Goal: Transaction & Acquisition: Purchase product/service

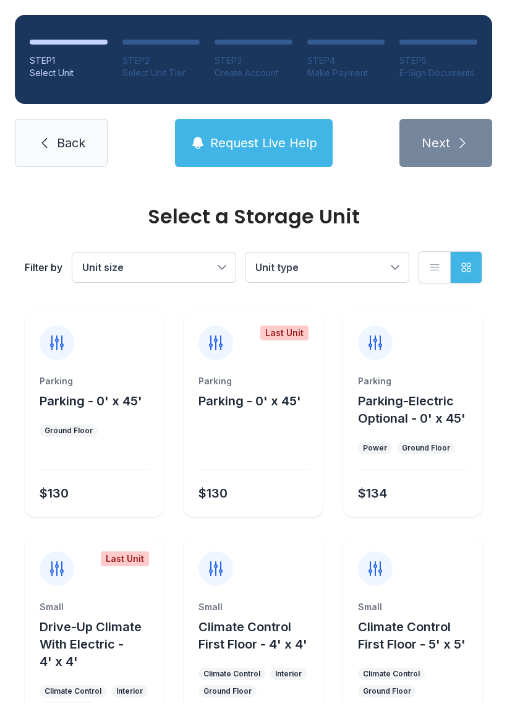
click at [301, 140] on span "Request Live Help" at bounding box center [263, 142] width 107 height 17
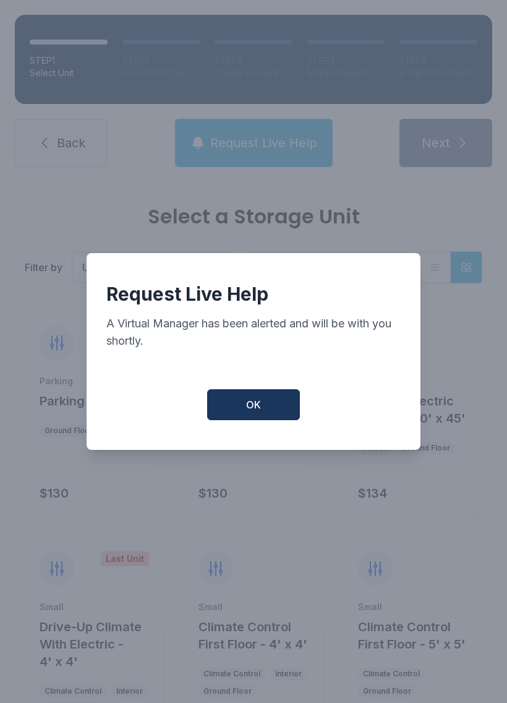
click at [270, 420] on button "OK" at bounding box center [253, 404] width 93 height 31
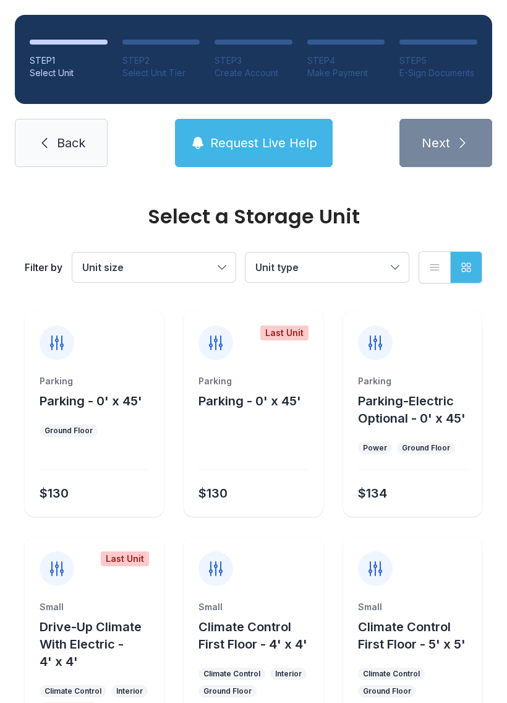
click at [226, 132] on button "Request Live Help" at bounding box center [254, 143] width 158 height 48
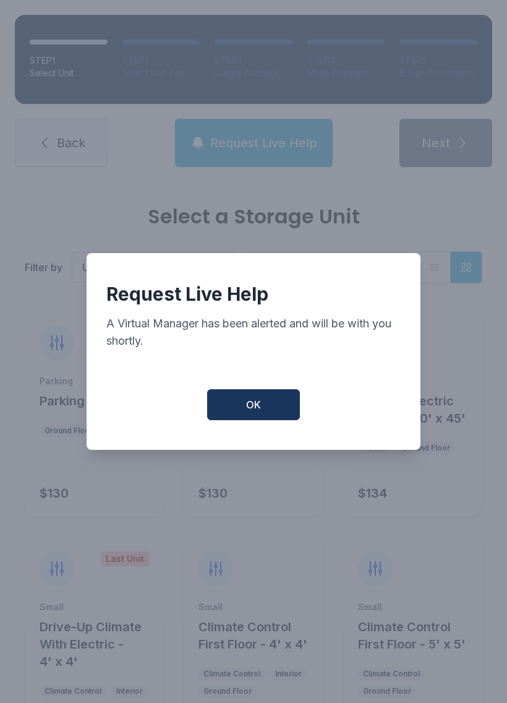
click at [248, 420] on button "OK" at bounding box center [253, 404] width 93 height 31
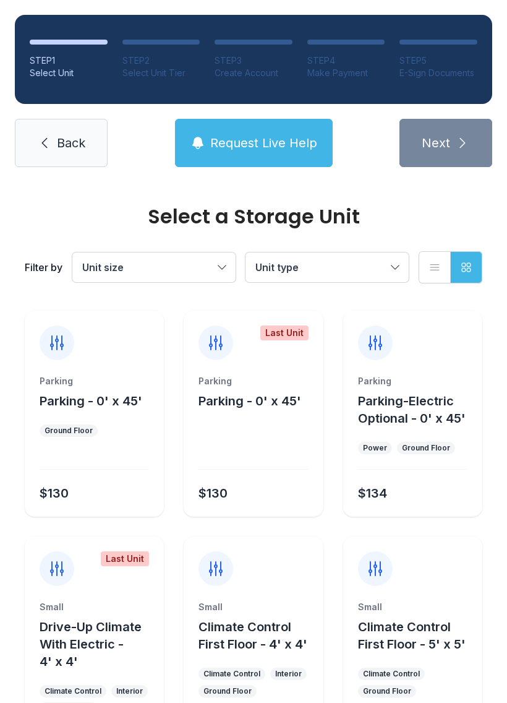
click at [100, 460] on div at bounding box center [95, 461] width 110 height 18
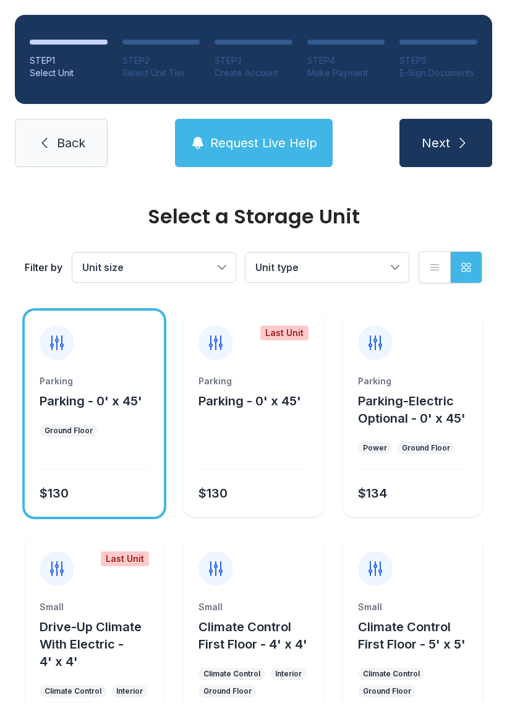
click at [468, 165] on button "Next" at bounding box center [446, 143] width 93 height 48
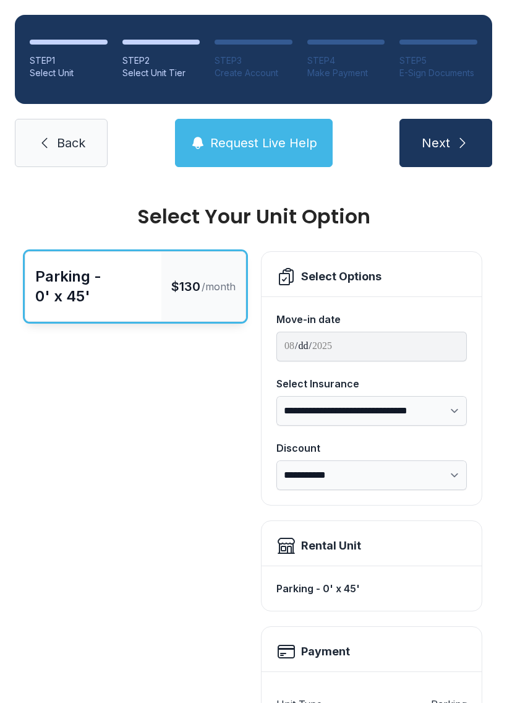
click at [106, 304] on div "Parking - 0' x 45'" at bounding box center [93, 287] width 116 height 40
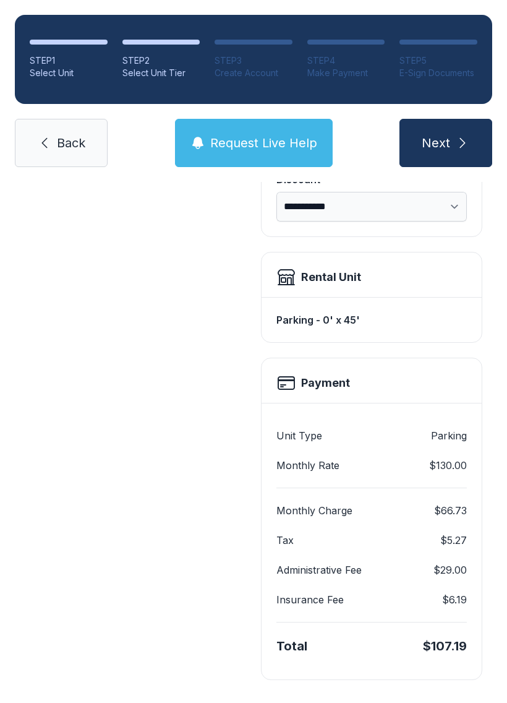
scroll to position [268, 0]
click at [438, 150] on span "Next" at bounding box center [436, 142] width 28 height 17
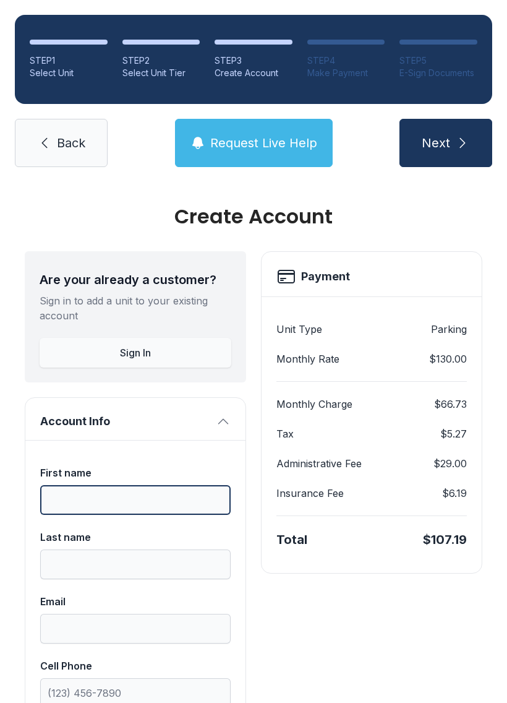
click at [148, 496] on input "First name" at bounding box center [135, 500] width 191 height 30
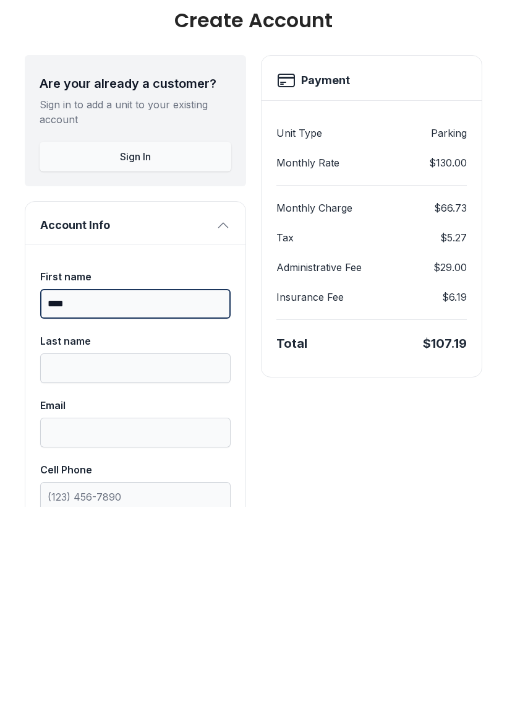
type input "****"
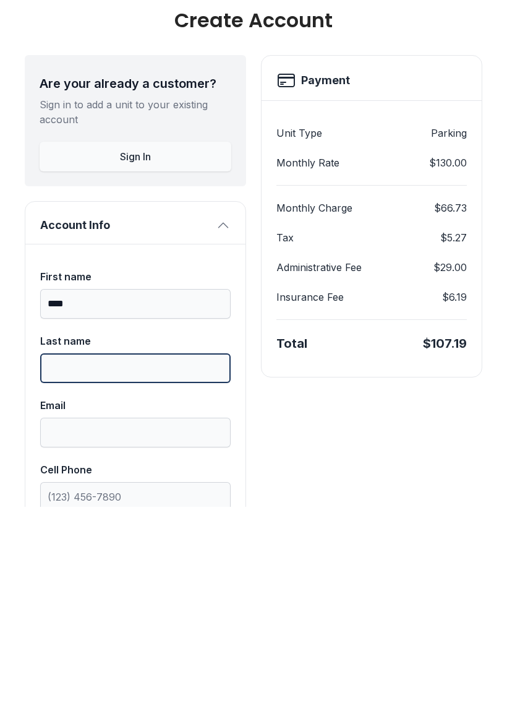
click at [148, 550] on input "Last name" at bounding box center [135, 565] width 191 height 30
type input "********"
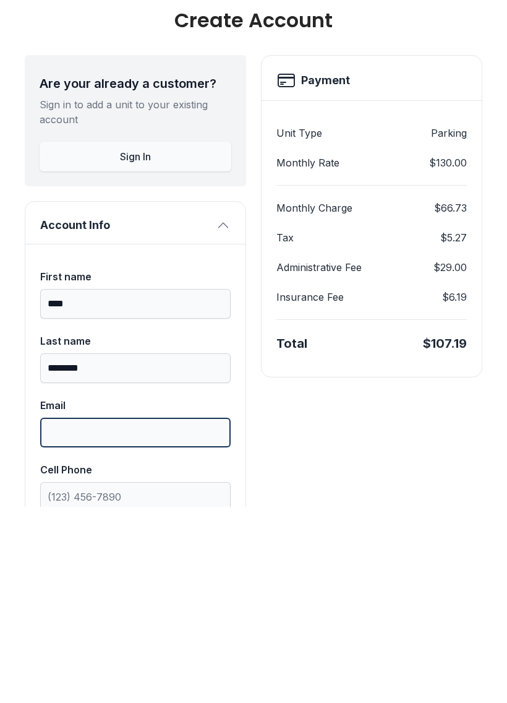
click at [132, 614] on input "Email" at bounding box center [135, 629] width 191 height 30
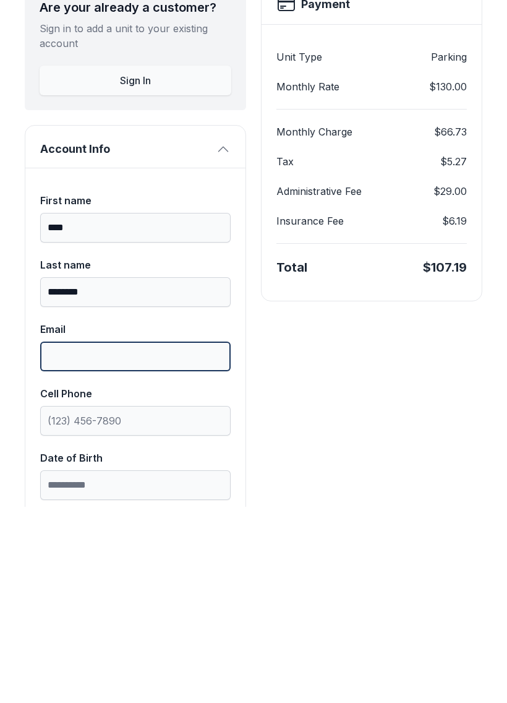
scroll to position [77, 0]
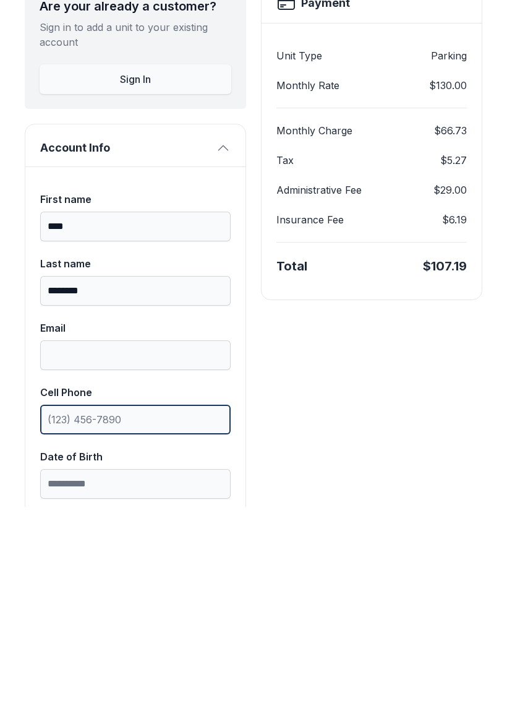
click at [179, 581] on label "Cell Phone" at bounding box center [135, 606] width 191 height 50
click at [179, 601] on input "Cell Phone" at bounding box center [135, 616] width 191 height 30
type input "("
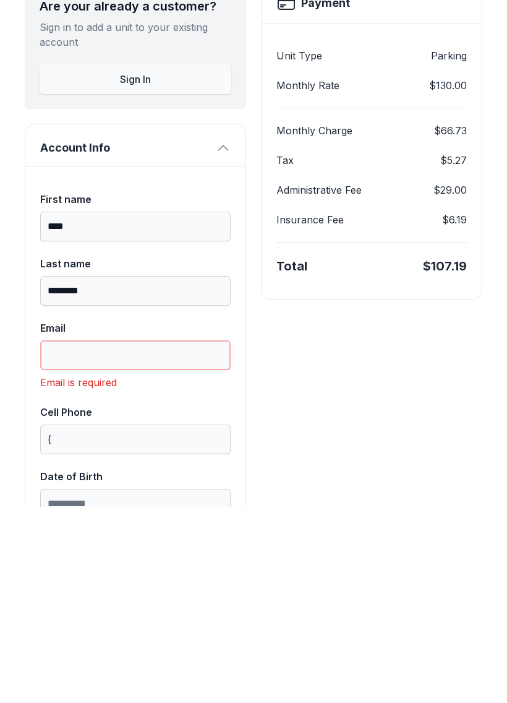
click at [147, 537] on input "Email" at bounding box center [135, 552] width 191 height 30
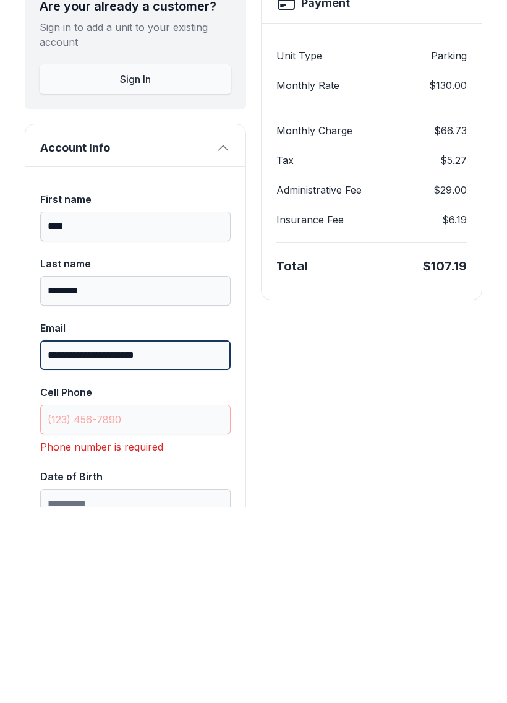
type input "**********"
click at [158, 601] on input "Cell Phone" at bounding box center [135, 616] width 191 height 30
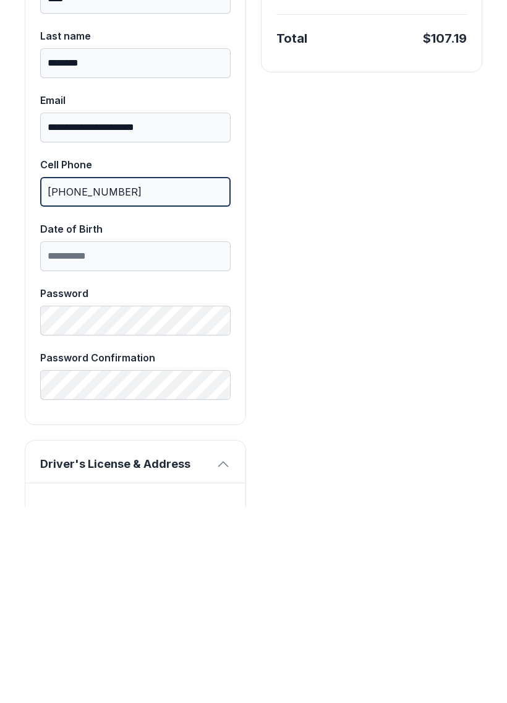
scroll to position [302, 0]
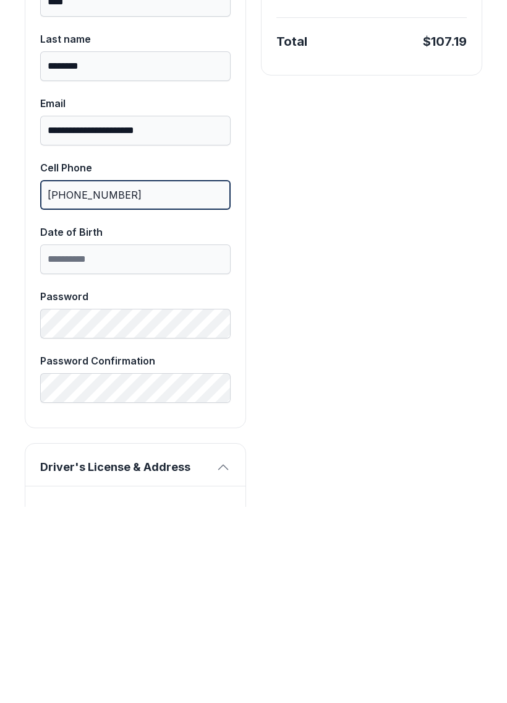
type input "[PHONE_NUMBER]"
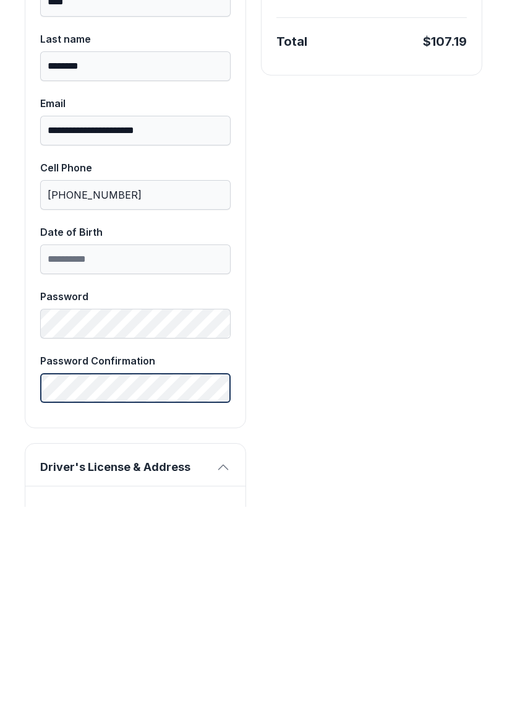
click at [118, 550] on label "Password Confirmation" at bounding box center [135, 575] width 191 height 50
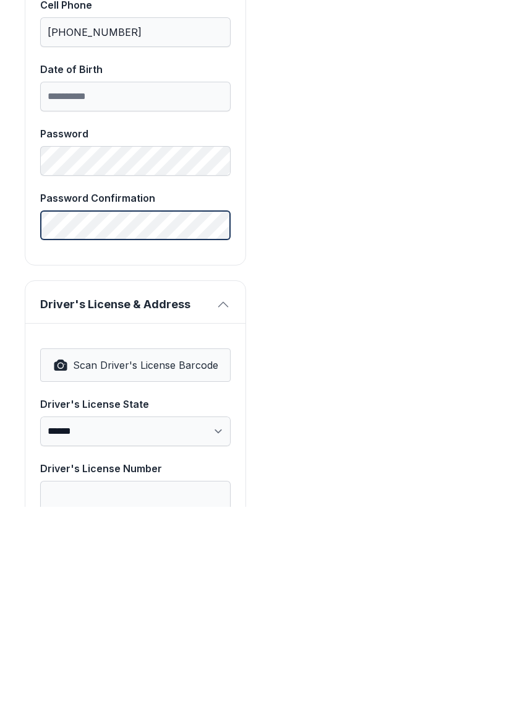
scroll to position [476, 0]
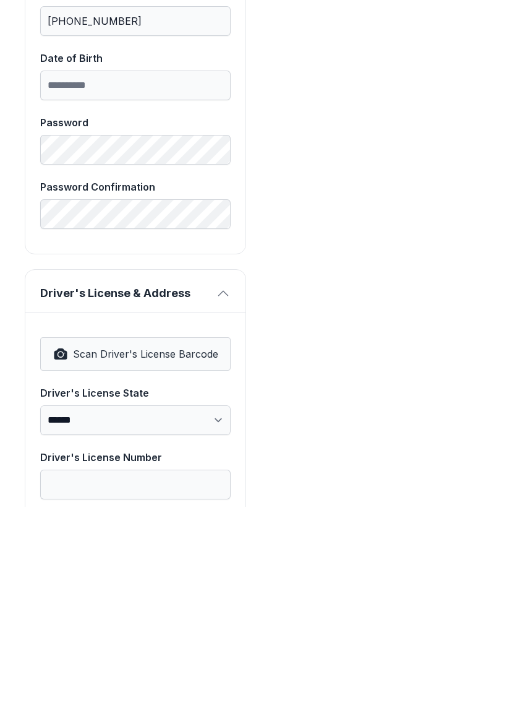
click at [168, 543] on span "Scan Driver's License Barcode" at bounding box center [145, 550] width 145 height 15
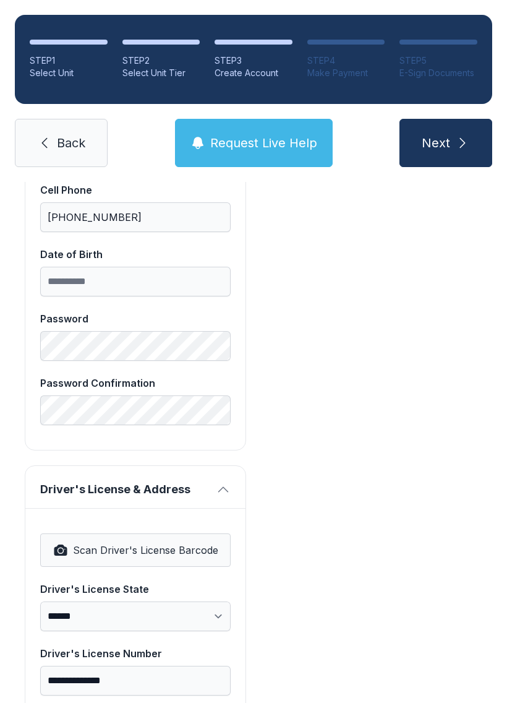
select select "**"
type input "**********"
type input "*********"
select select "**"
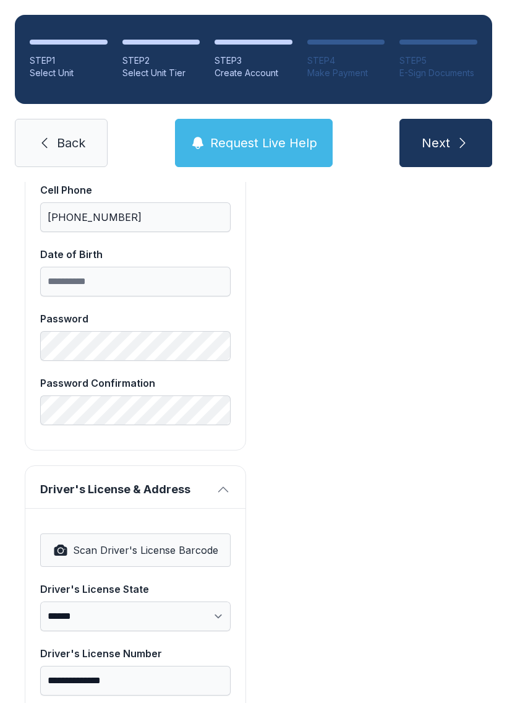
type input "*****"
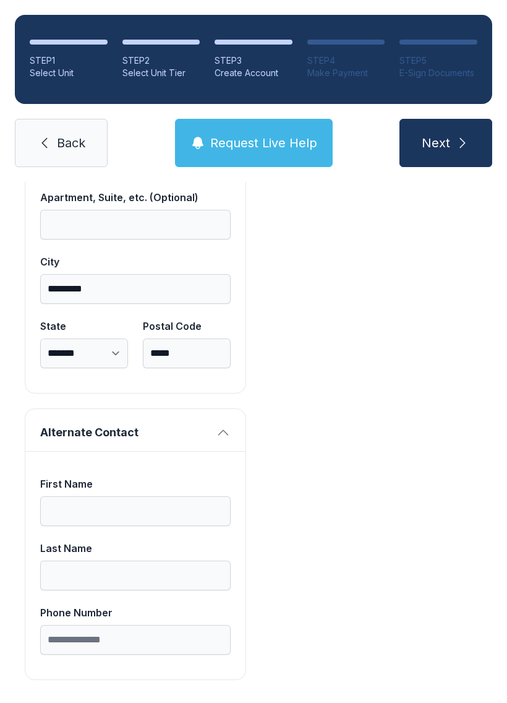
scroll to position [1060, 0]
click at [451, 119] on button "Next" at bounding box center [446, 143] width 93 height 48
type input "*"
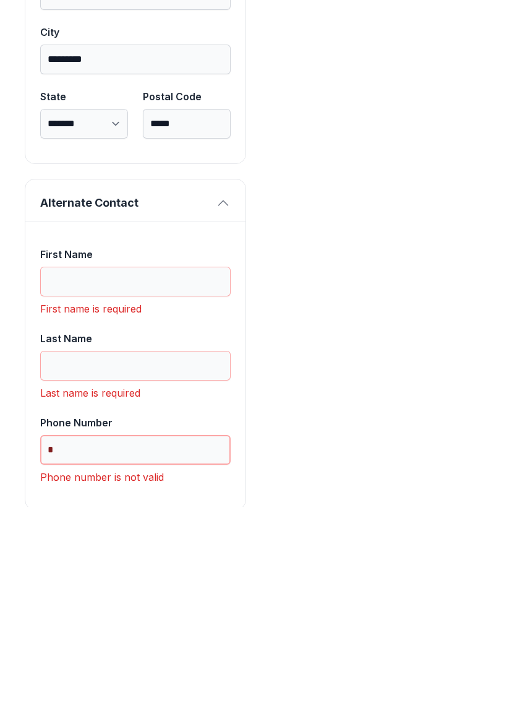
scroll to position [1126, 0]
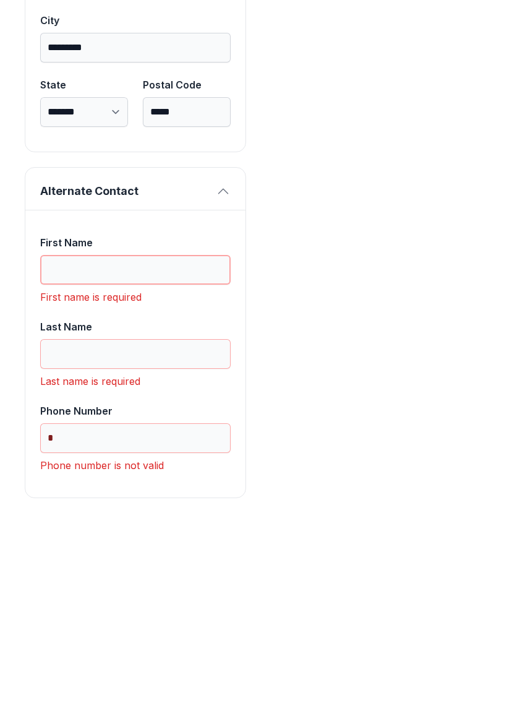
click at [149, 451] on input "First Name" at bounding box center [135, 466] width 191 height 30
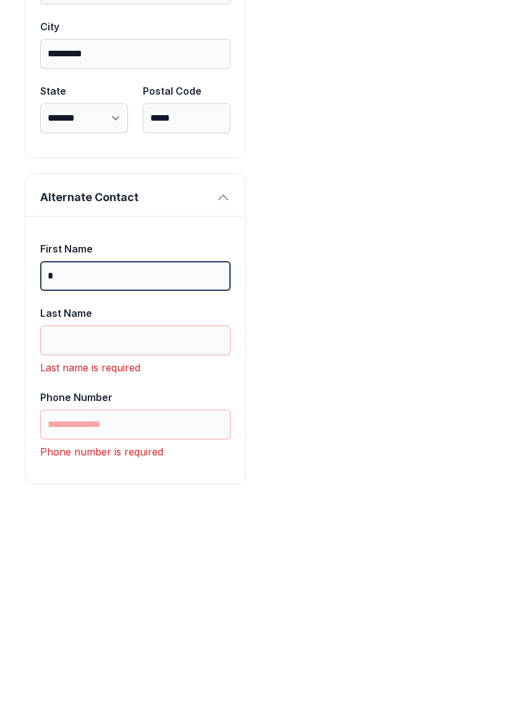
type input "*"
click at [137, 522] on input "Last Name" at bounding box center [135, 537] width 191 height 30
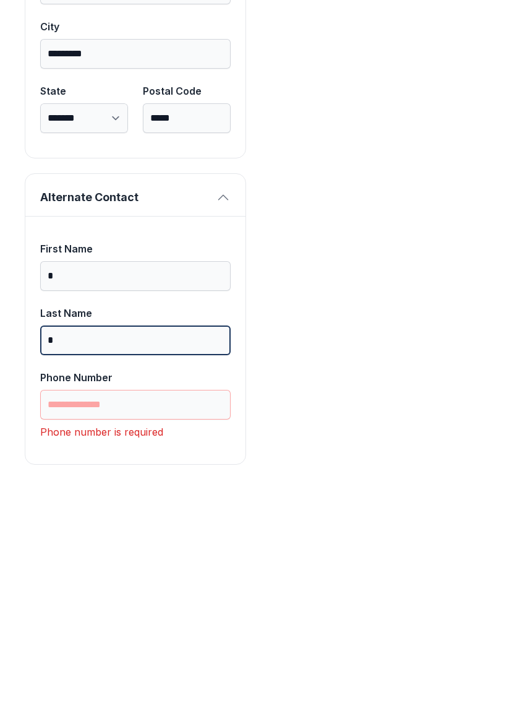
scroll to position [1100, 0]
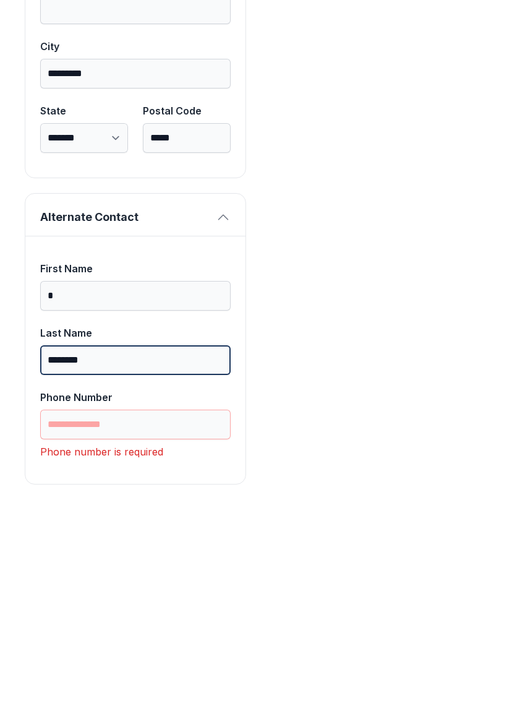
type input "********"
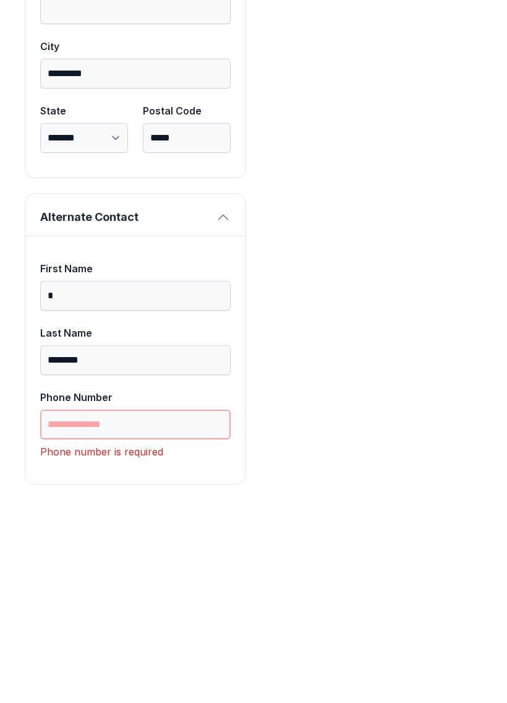
click at [170, 606] on input "Phone Number" at bounding box center [135, 621] width 191 height 30
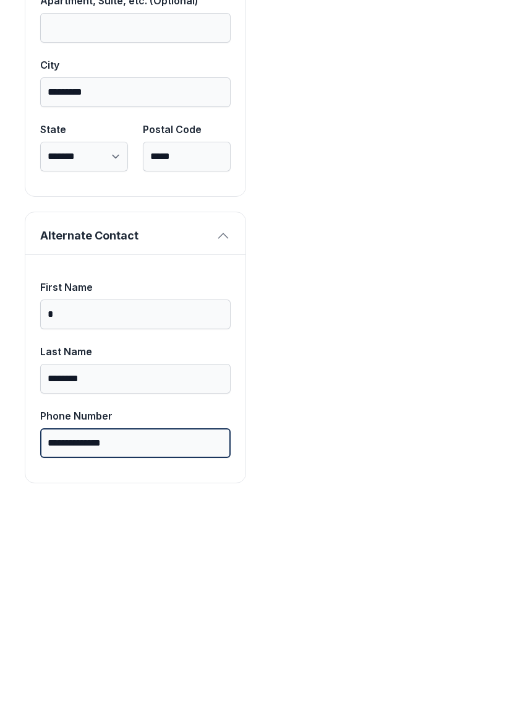
scroll to position [1080, 0]
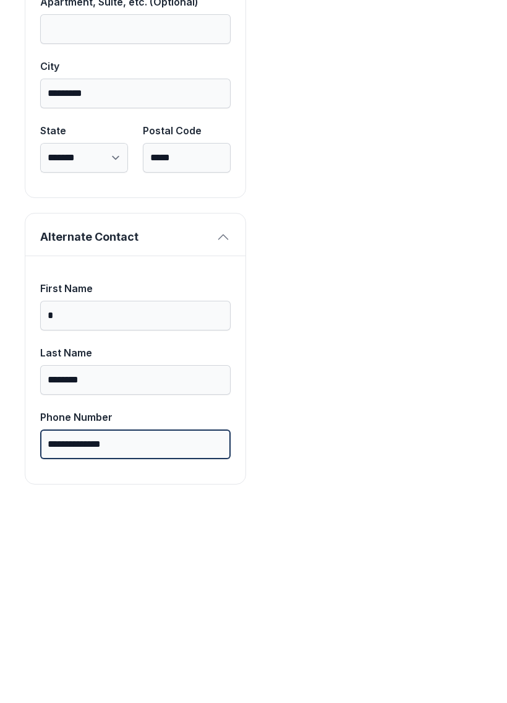
type input "**********"
click at [446, 119] on button "Next" at bounding box center [446, 143] width 93 height 48
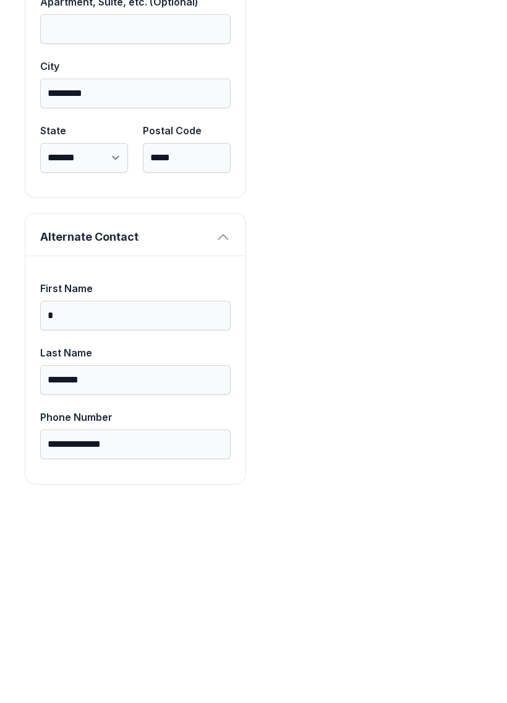
click at [446, 119] on button "Next" at bounding box center [446, 143] width 93 height 48
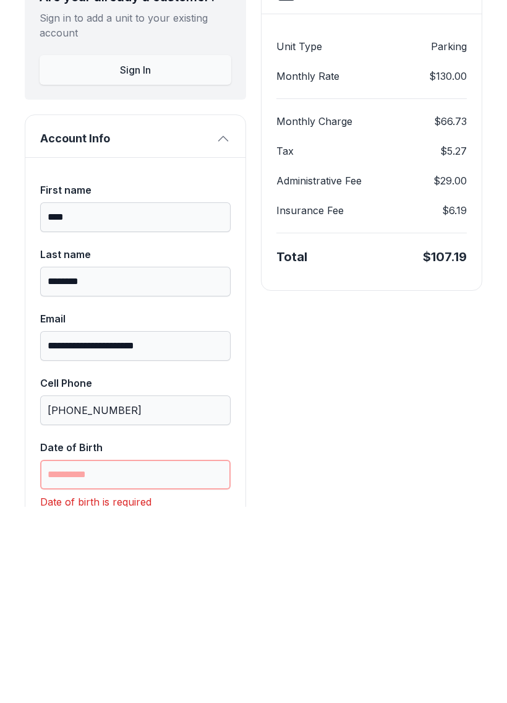
scroll to position [96, 0]
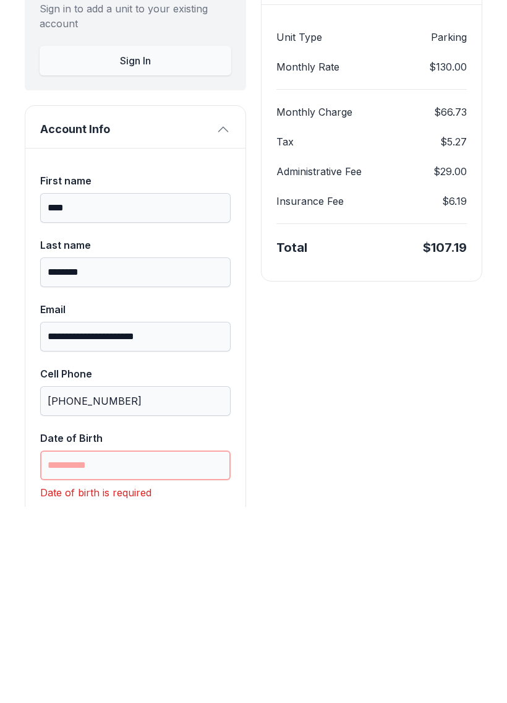
click at [158, 647] on input "Date of Birth" at bounding box center [135, 662] width 191 height 30
click at [446, 119] on button "Next" at bounding box center [446, 143] width 93 height 48
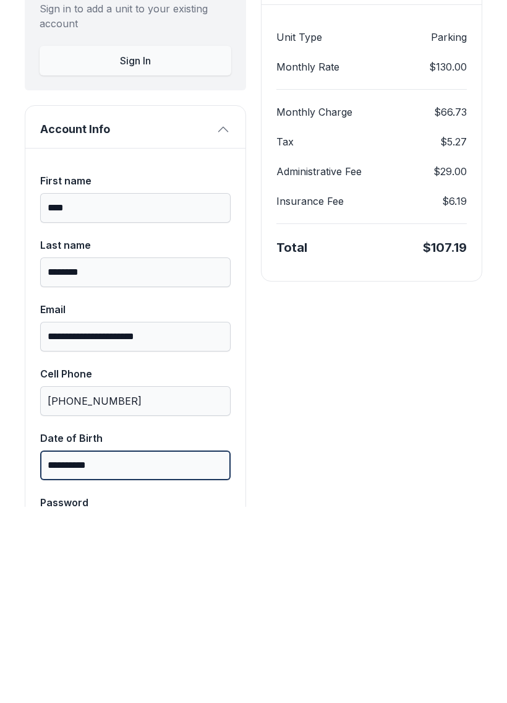
type input "**********"
click at [446, 119] on button "Next" at bounding box center [446, 143] width 93 height 48
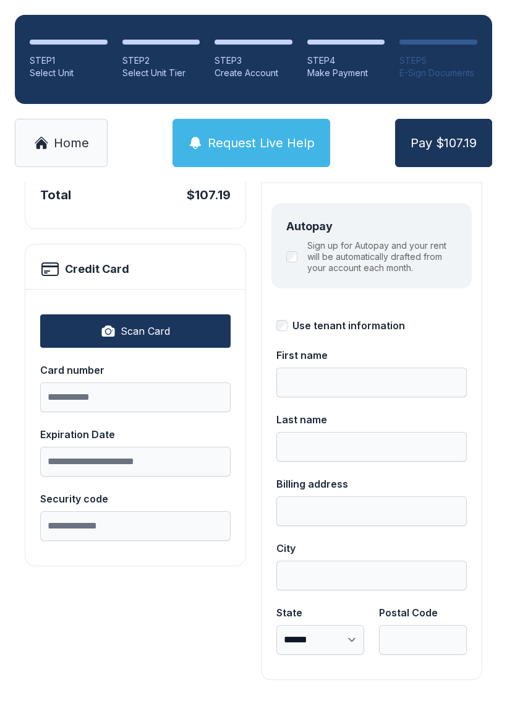
scroll to position [135, 0]
click at [270, 138] on span "Request Live Help" at bounding box center [261, 142] width 107 height 17
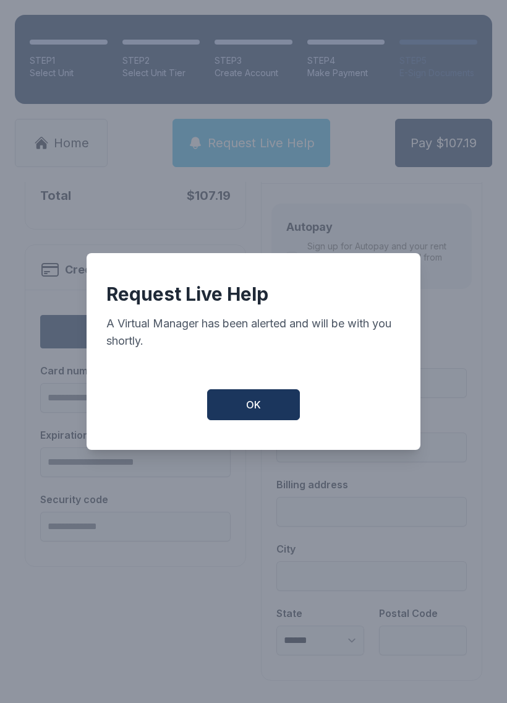
click at [265, 407] on button "OK" at bounding box center [253, 404] width 93 height 31
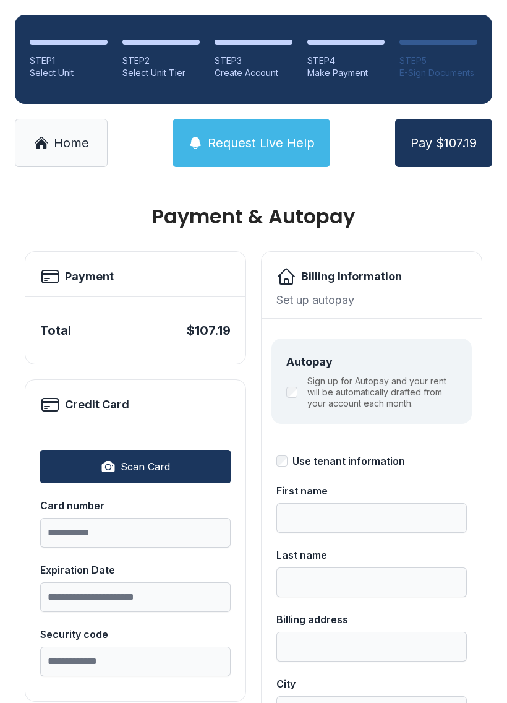
scroll to position [0, 0]
click at [259, 138] on span "Request Live Help" at bounding box center [261, 142] width 107 height 17
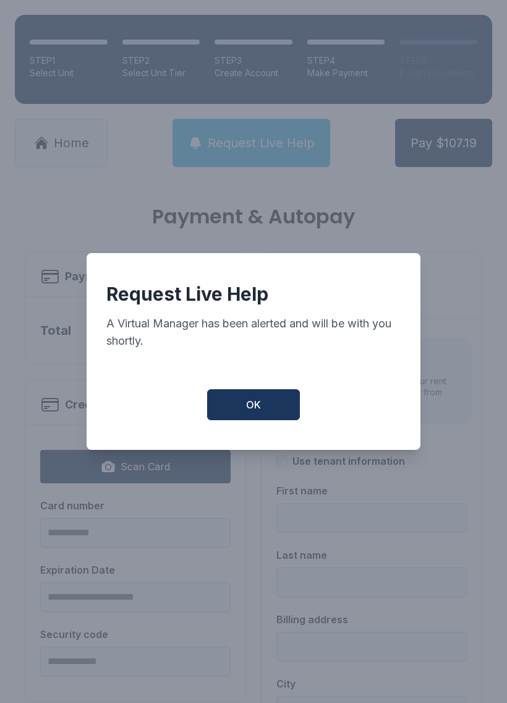
click at [263, 409] on button "OK" at bounding box center [253, 404] width 93 height 31
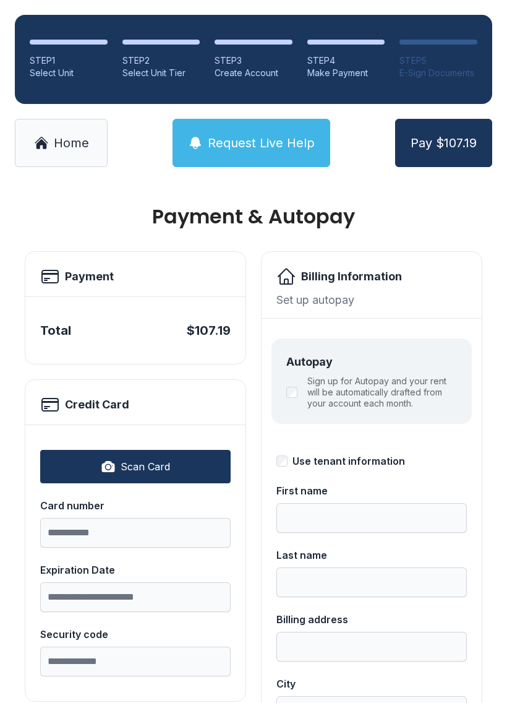
click at [175, 467] on button "Scan Card" at bounding box center [135, 466] width 191 height 33
type input "**********"
type input "*****"
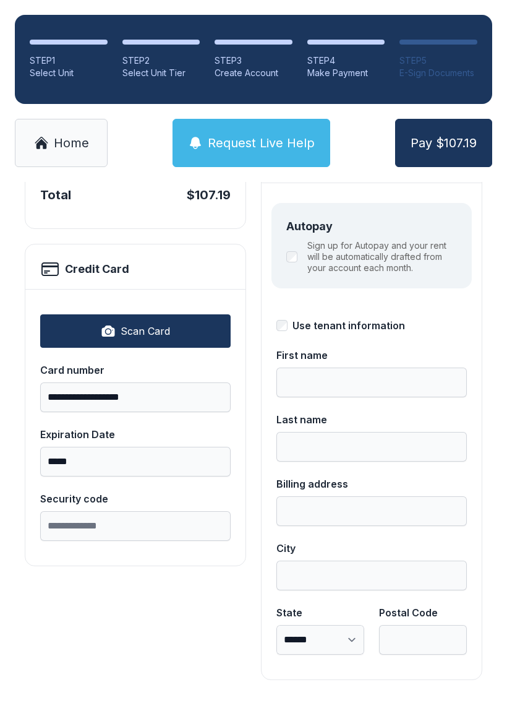
scroll to position [135, 0]
click at [288, 322] on div "Use tenant information" at bounding box center [372, 326] width 191 height 15
type input "****"
type input "********"
type input "**********"
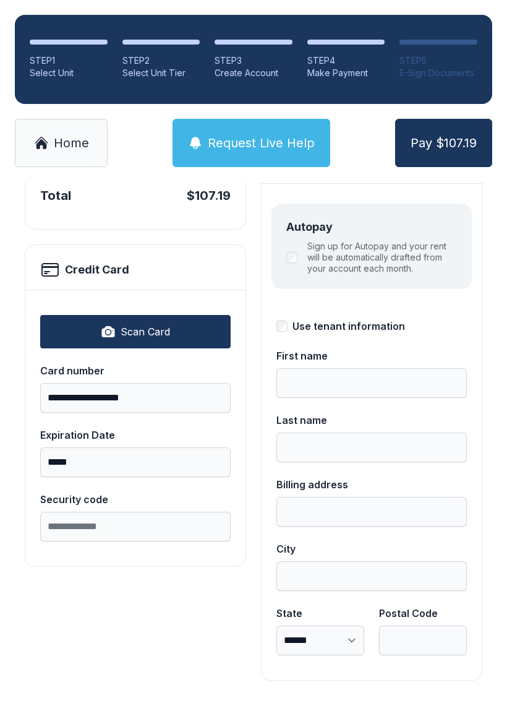
type input "*********"
select select "**"
type input "*****"
click at [457, 152] on button "Pay $107.19" at bounding box center [443, 143] width 97 height 48
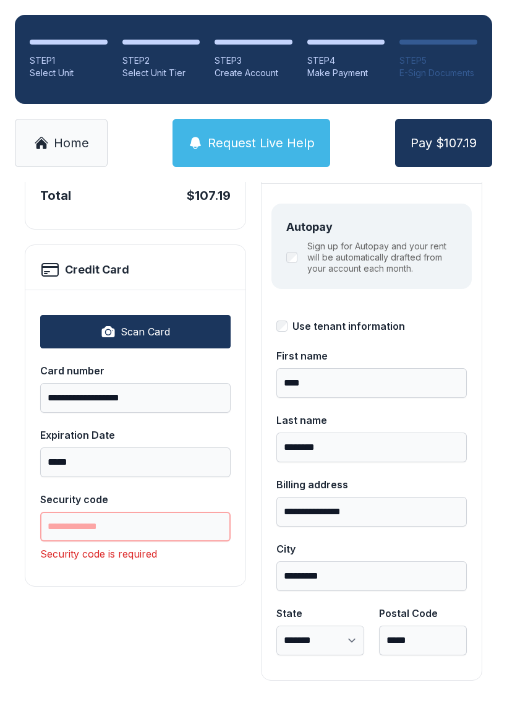
scroll to position [27, 0]
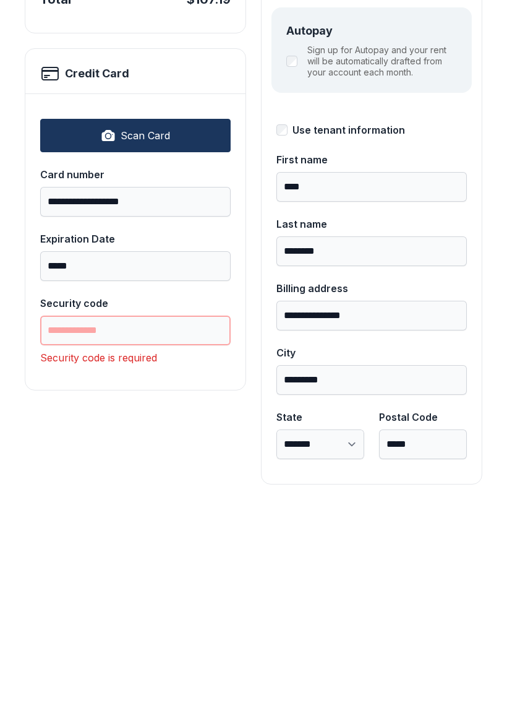
click at [157, 512] on input "Security code" at bounding box center [135, 527] width 191 height 30
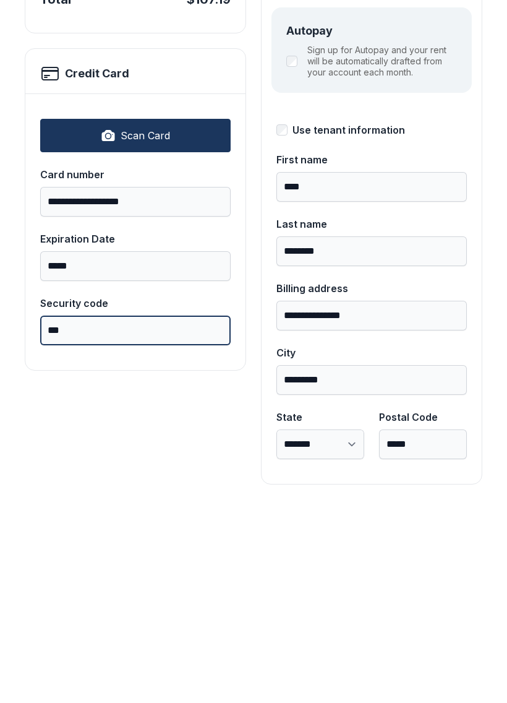
click at [444, 119] on button "Pay $107.19" at bounding box center [443, 143] width 97 height 48
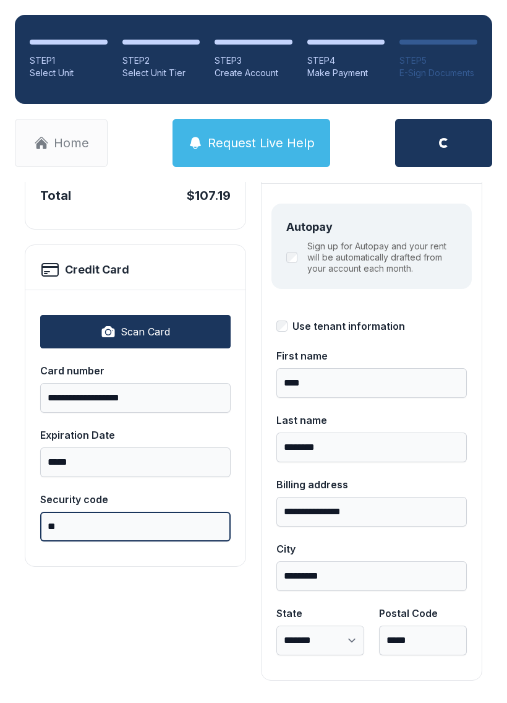
type input "***"
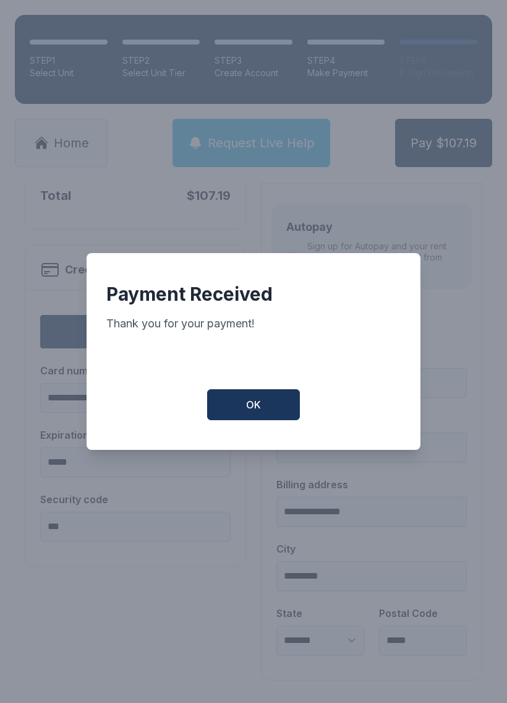
click at [251, 412] on span "OK" at bounding box center [253, 404] width 15 height 15
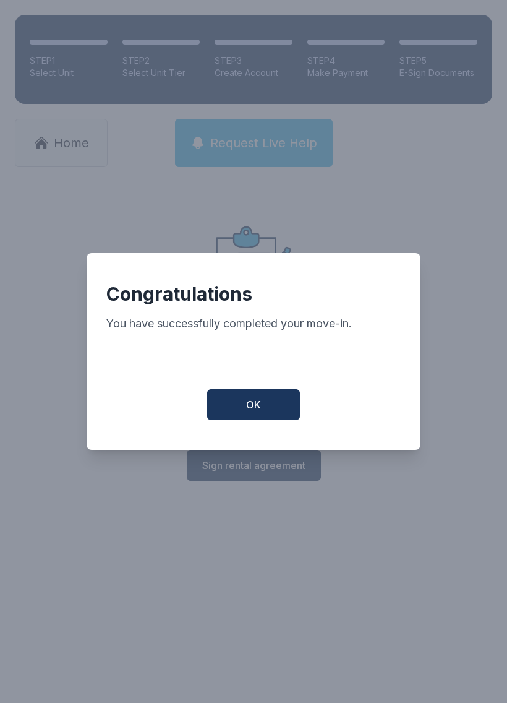
click at [280, 408] on button "OK" at bounding box center [253, 404] width 93 height 31
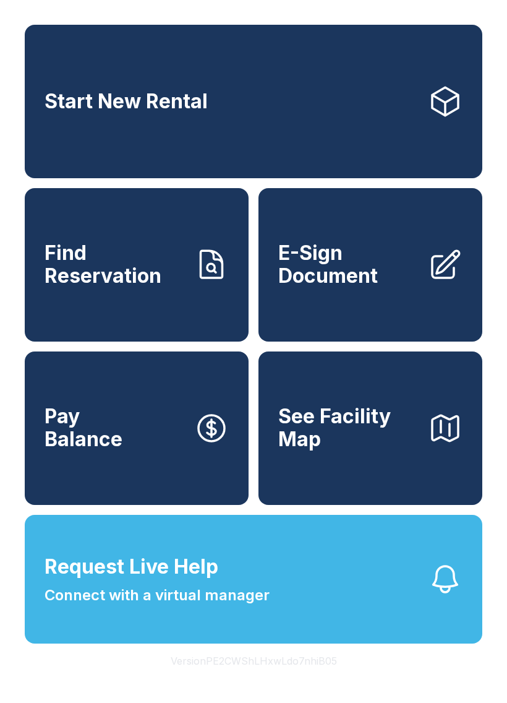
click at [285, 616] on button "Request Live Help Connect with a virtual manager" at bounding box center [254, 579] width 458 height 129
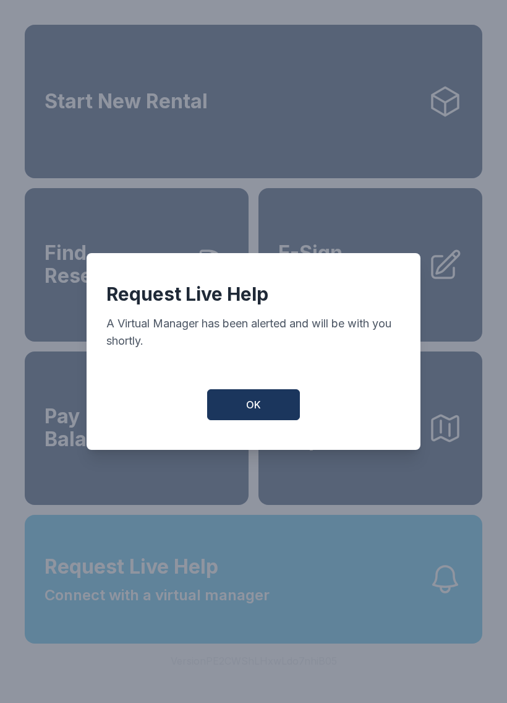
click at [260, 403] on span "OK" at bounding box center [253, 404] width 15 height 15
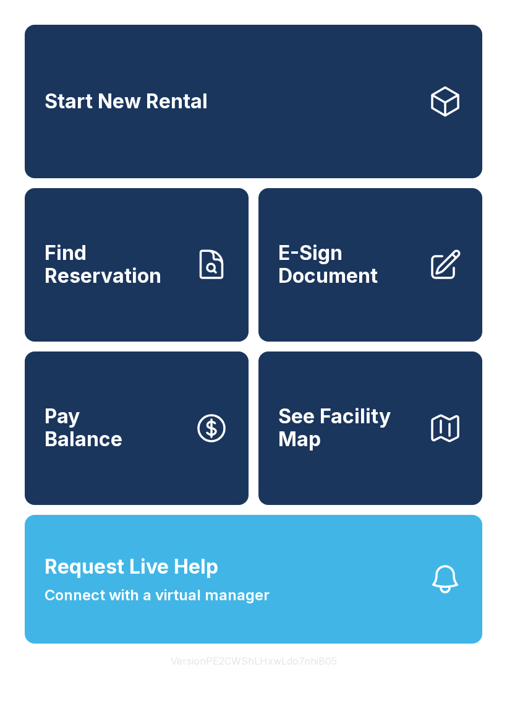
click at [107, 280] on span "Find Reservation" at bounding box center [115, 264] width 140 height 45
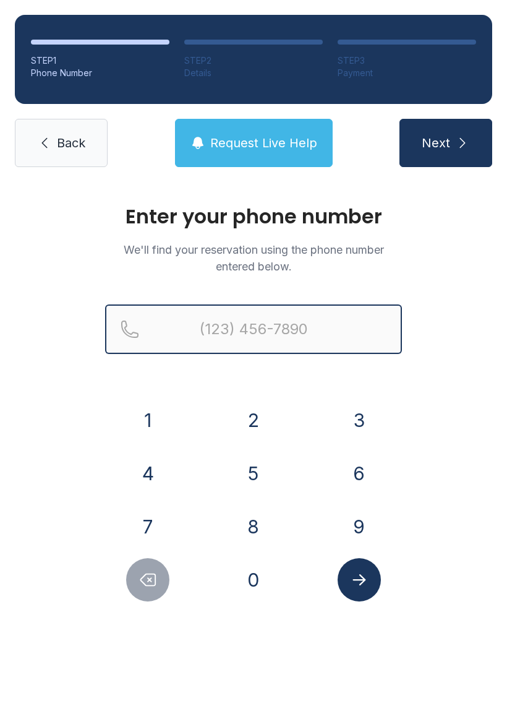
click at [191, 326] on input "Reservation phone number" at bounding box center [253, 329] width 297 height 50
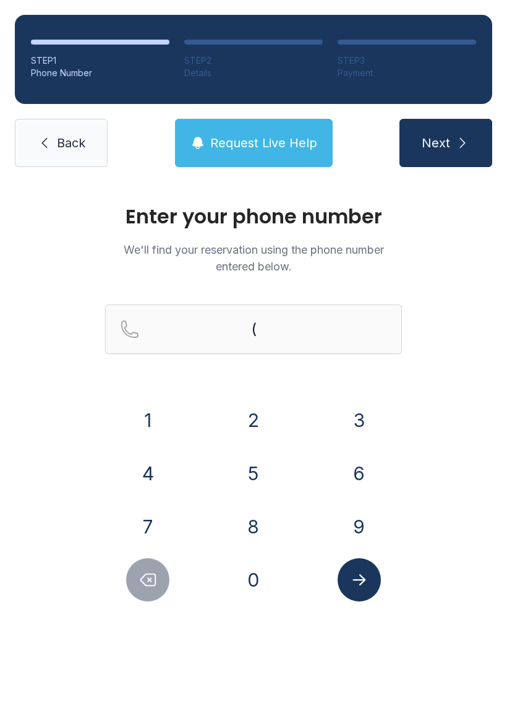
click at [155, 472] on button "4" at bounding box center [147, 473] width 43 height 43
click at [150, 427] on button "1" at bounding box center [147, 420] width 43 height 43
click at [144, 477] on button "4" at bounding box center [147, 473] width 43 height 43
click at [155, 525] on button "7" at bounding box center [147, 526] width 43 height 43
click at [254, 528] on button "8" at bounding box center [253, 526] width 43 height 43
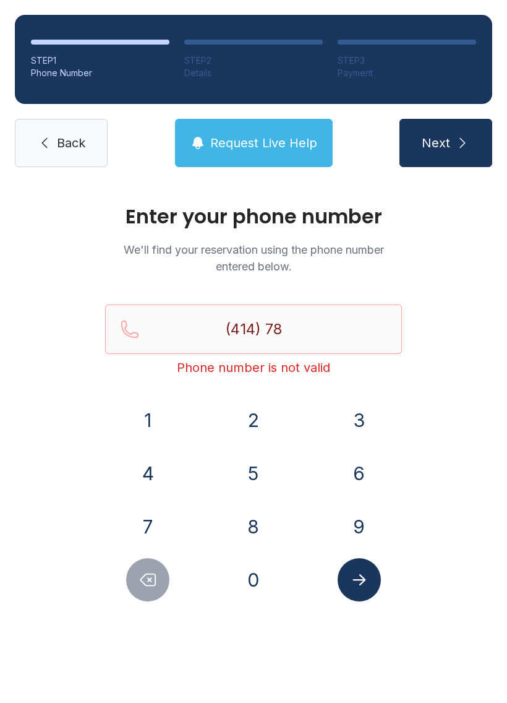
click at [249, 535] on button "8" at bounding box center [253, 526] width 43 height 43
click at [361, 413] on button "3" at bounding box center [359, 420] width 43 height 43
click at [256, 519] on button "8" at bounding box center [253, 526] width 43 height 43
click at [347, 512] on button "9" at bounding box center [359, 526] width 43 height 43
click at [259, 529] on button "8" at bounding box center [253, 526] width 43 height 43
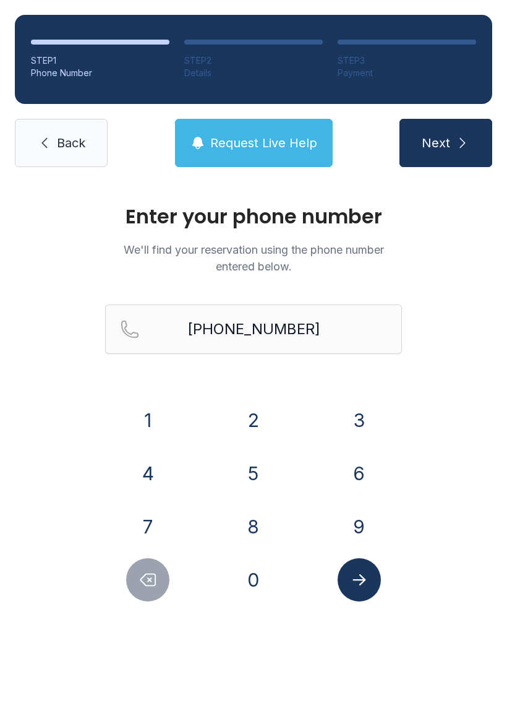
click at [363, 575] on icon "Submit lookup form" at bounding box center [359, 580] width 19 height 19
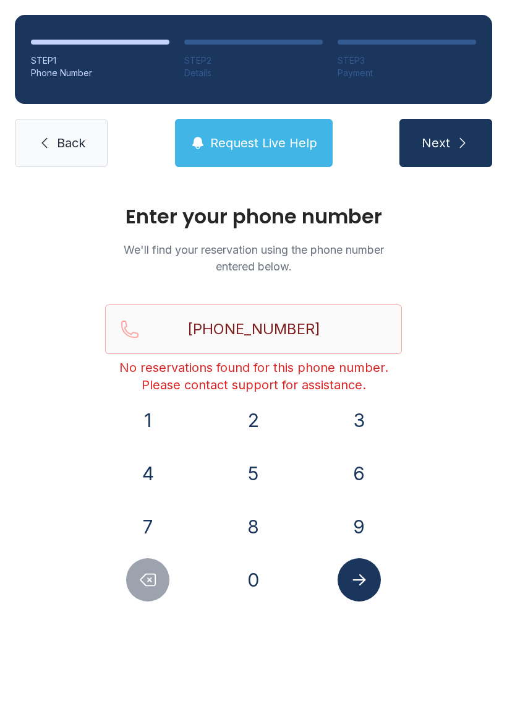
click at [134, 596] on button "Delete number" at bounding box center [147, 579] width 43 height 43
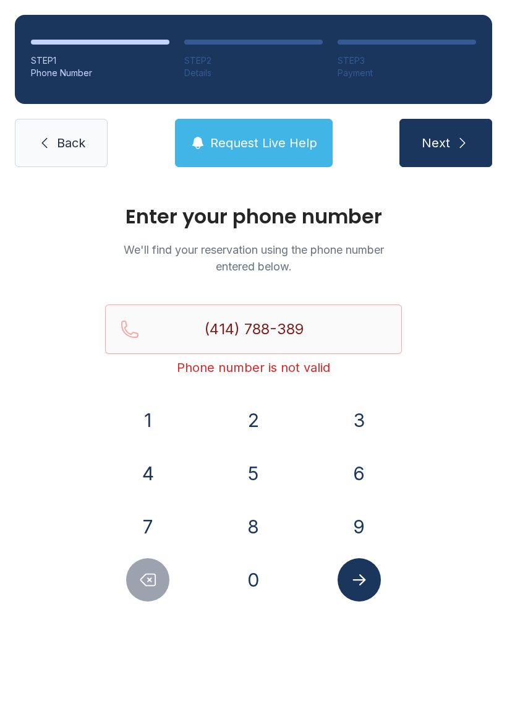
click at [134, 596] on button "Delete number" at bounding box center [147, 579] width 43 height 43
click at [150, 589] on button "Delete number" at bounding box center [147, 579] width 43 height 43
click at [150, 589] on icon "Delete number" at bounding box center [148, 580] width 19 height 19
click at [154, 589] on icon "Delete number" at bounding box center [148, 580] width 19 height 19
click at [153, 588] on icon "Delete number" at bounding box center [148, 580] width 19 height 19
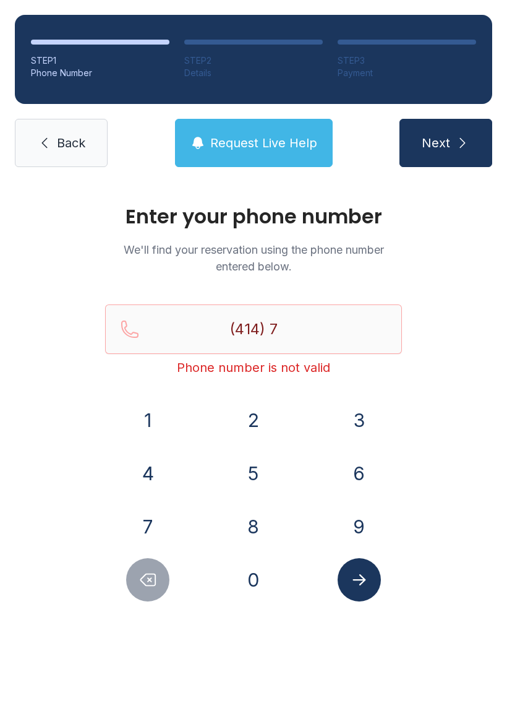
click at [152, 582] on icon "Delete number" at bounding box center [148, 580] width 15 height 12
click at [151, 581] on icon "Delete number" at bounding box center [148, 580] width 15 height 12
click at [149, 579] on icon "Delete number" at bounding box center [148, 580] width 15 height 12
type input "(4"
click at [149, 579] on icon "Delete number" at bounding box center [148, 580] width 15 height 12
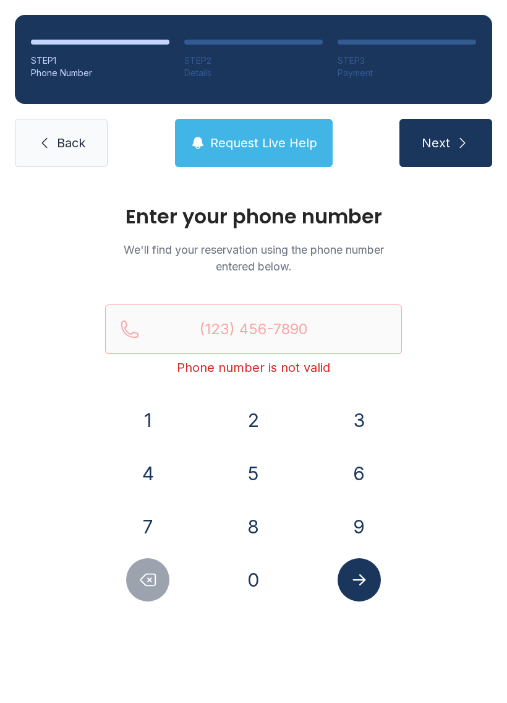
click at [143, 576] on icon "Delete number" at bounding box center [148, 580] width 19 height 19
click at [145, 579] on icon "Delete number" at bounding box center [148, 580] width 19 height 19
click at [144, 579] on icon "Delete number" at bounding box center [148, 580] width 19 height 19
click at [155, 576] on icon "Delete number" at bounding box center [148, 580] width 19 height 19
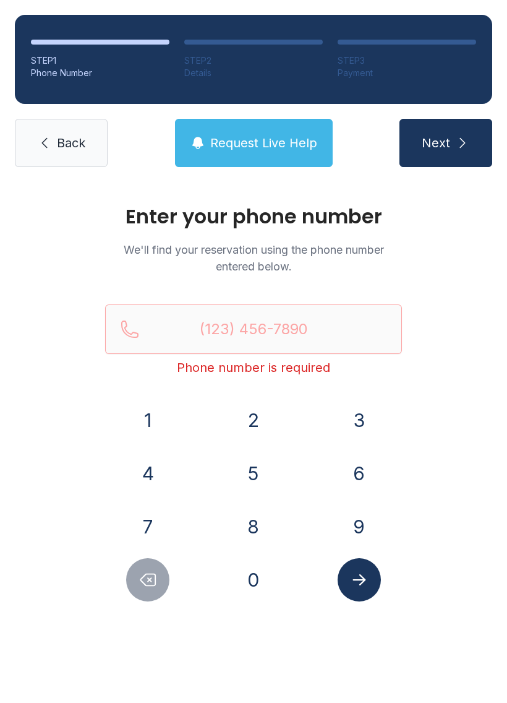
click at [154, 576] on icon "Delete number" at bounding box center [148, 580] width 19 height 19
click at [64, 132] on link "Back" at bounding box center [61, 143] width 93 height 48
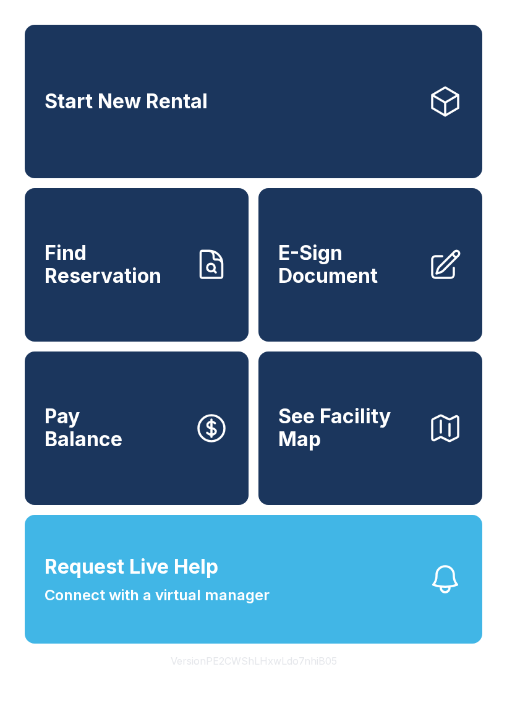
click at [364, 451] on span "See Facility Map" at bounding box center [348, 427] width 140 height 45
click at [333, 451] on span "See Facility Map" at bounding box center [348, 427] width 140 height 45
click at [187, 606] on span "Connect with a virtual manager" at bounding box center [157, 595] width 225 height 22
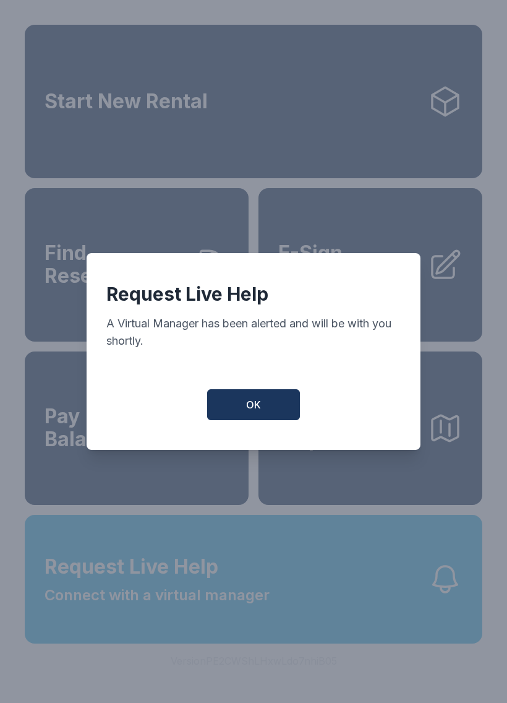
click at [248, 420] on button "OK" at bounding box center [253, 404] width 93 height 31
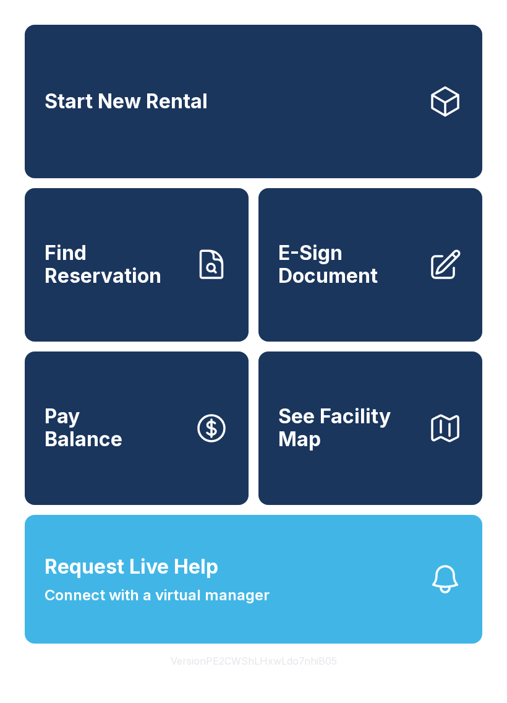
click at [150, 644] on button "Request Live Help Connect with a virtual manager" at bounding box center [254, 579] width 458 height 129
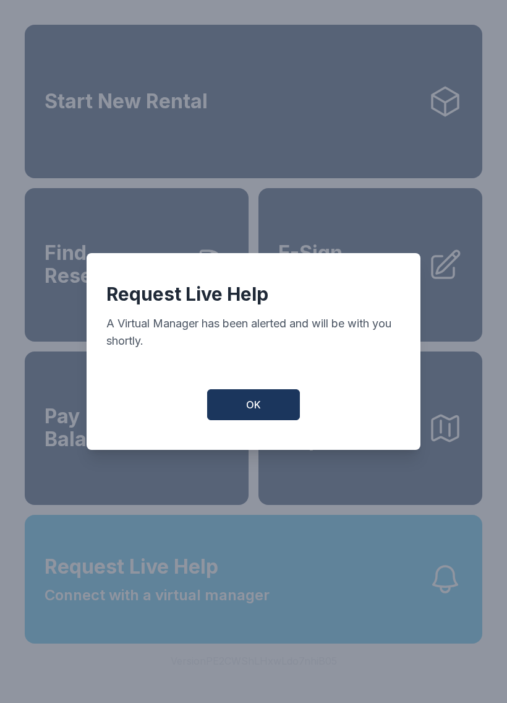
click at [271, 411] on button "OK" at bounding box center [253, 404] width 93 height 31
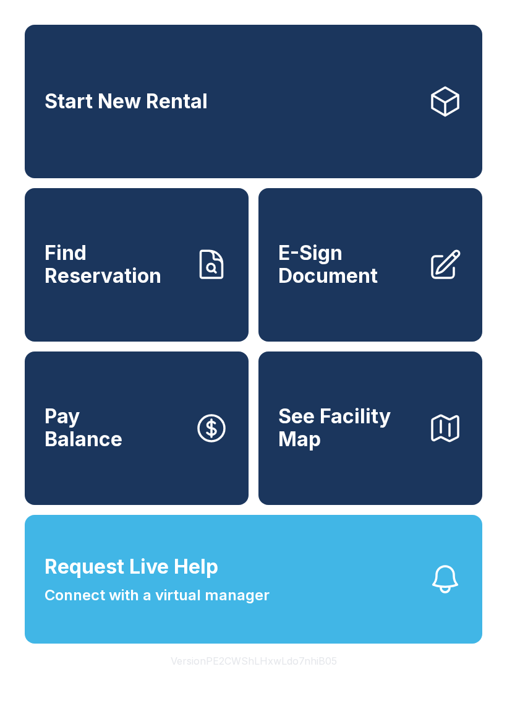
click at [393, 451] on span "See Facility Map" at bounding box center [348, 427] width 140 height 45
click at [118, 287] on span "Find Reservation" at bounding box center [115, 264] width 140 height 45
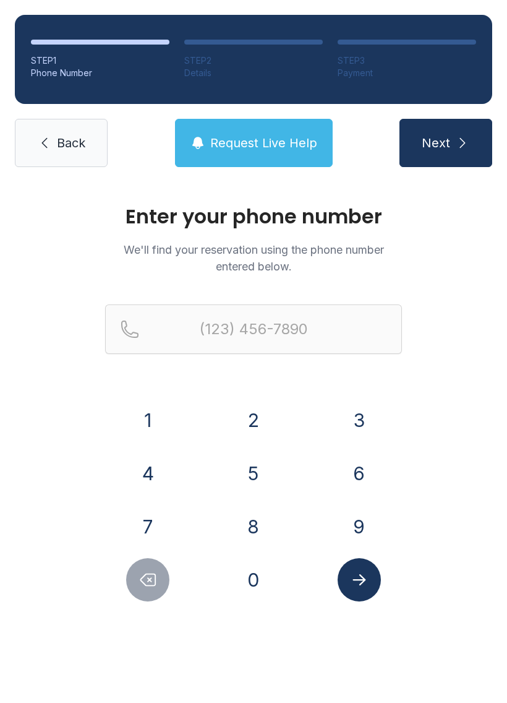
click at [161, 469] on button "4" at bounding box center [147, 473] width 43 height 43
click at [154, 420] on button "1" at bounding box center [147, 420] width 43 height 43
click at [150, 465] on button "4" at bounding box center [147, 473] width 43 height 43
click at [155, 525] on button "7" at bounding box center [147, 526] width 43 height 43
click at [255, 529] on button "8" at bounding box center [253, 526] width 43 height 43
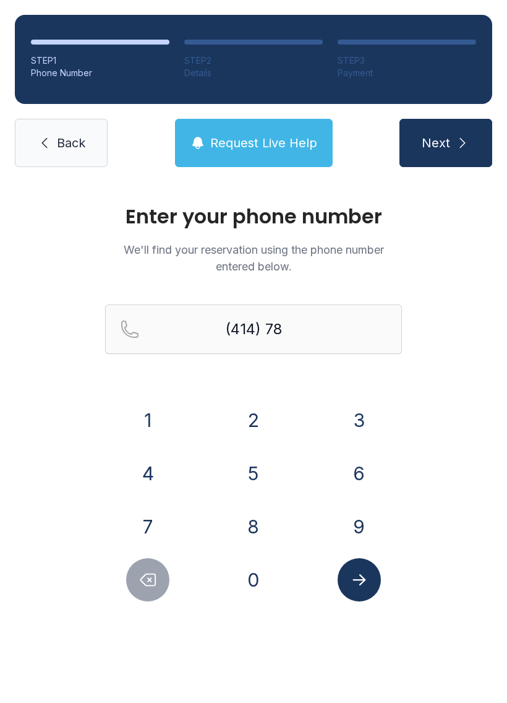
click at [250, 530] on button "8" at bounding box center [253, 526] width 43 height 43
click at [366, 419] on button "3" at bounding box center [359, 420] width 43 height 43
click at [256, 527] on button "8" at bounding box center [253, 526] width 43 height 43
click at [356, 529] on button "9" at bounding box center [359, 526] width 43 height 43
click at [261, 525] on button "8" at bounding box center [253, 526] width 43 height 43
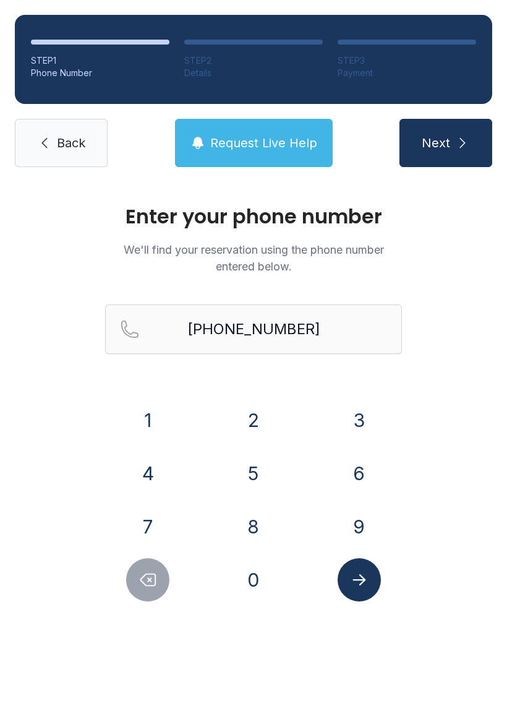
click at [368, 576] on icon "Submit lookup form" at bounding box center [359, 580] width 19 height 19
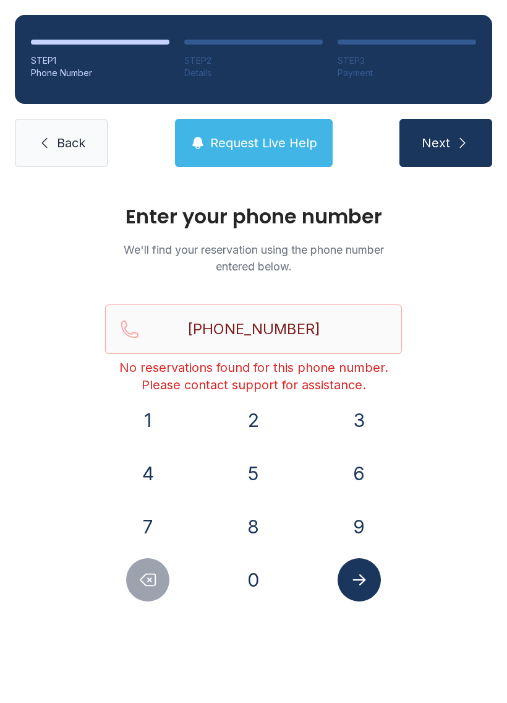
click at [252, 144] on span "Request Live Help" at bounding box center [263, 142] width 107 height 17
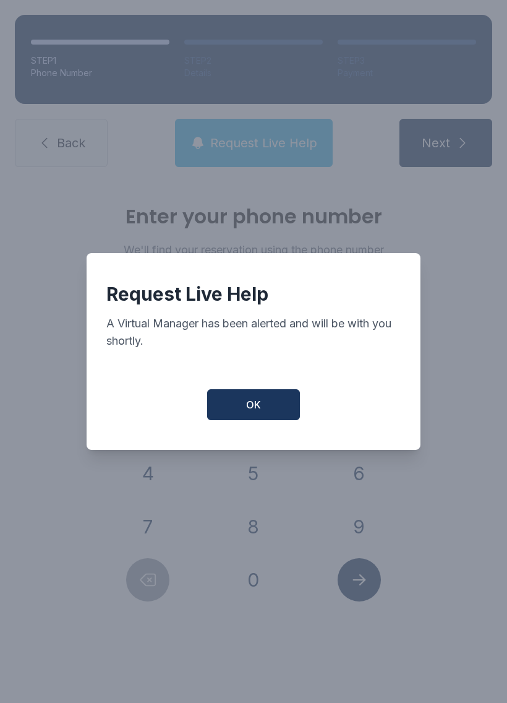
click at [264, 420] on button "OK" at bounding box center [253, 404] width 93 height 31
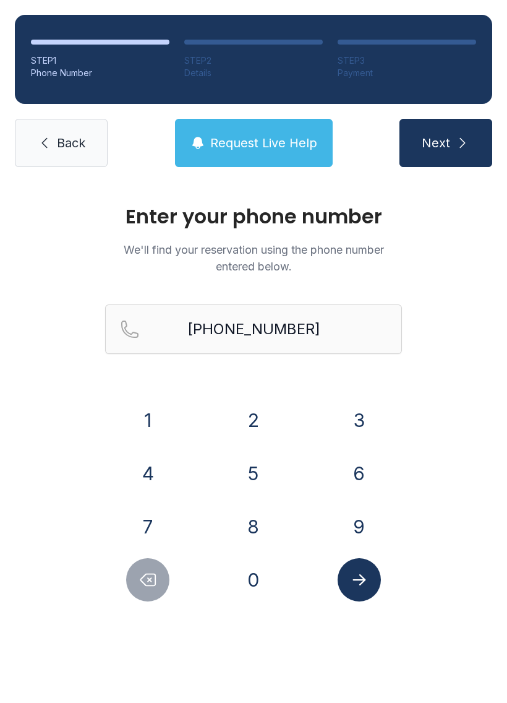
click at [163, 576] on button "Delete number" at bounding box center [147, 579] width 43 height 43
click at [163, 575] on button "Delete number" at bounding box center [147, 579] width 43 height 43
click at [167, 564] on div at bounding box center [148, 579] width 86 height 43
click at [160, 571] on button "Delete number" at bounding box center [147, 579] width 43 height 43
click at [159, 571] on button "Delete number" at bounding box center [147, 579] width 43 height 43
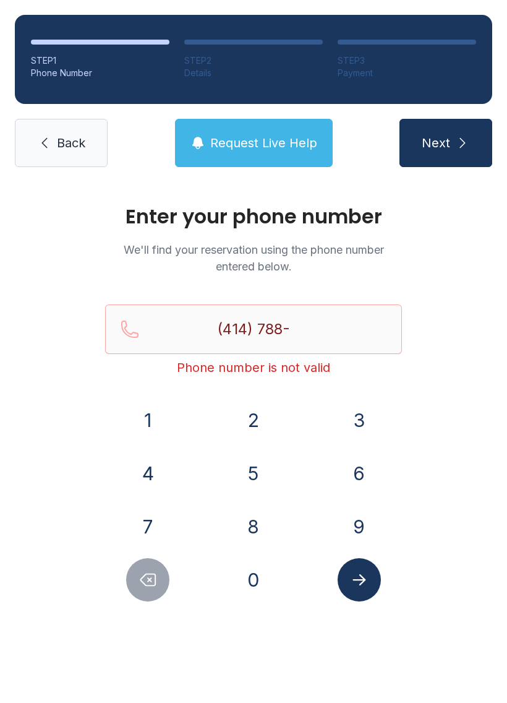
click at [147, 570] on button "Delete number" at bounding box center [147, 579] width 43 height 43
click at [147, 569] on button "Delete number" at bounding box center [147, 579] width 43 height 43
click at [149, 572] on icon "Delete number" at bounding box center [148, 580] width 19 height 19
click at [147, 581] on icon "Delete number" at bounding box center [148, 580] width 19 height 19
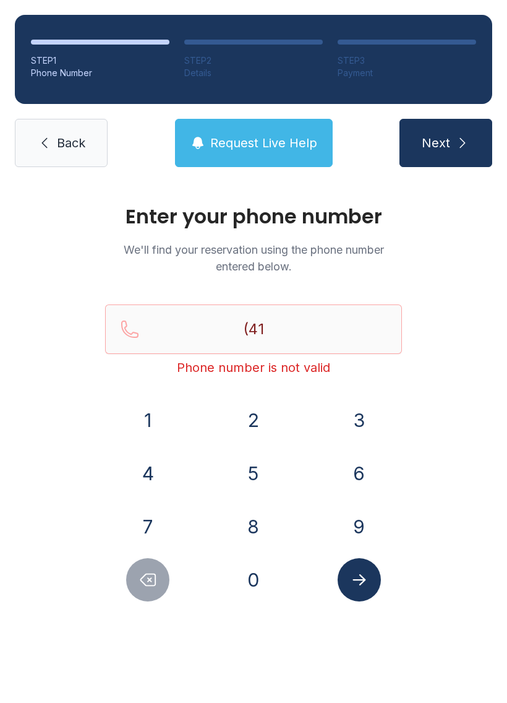
type input "(4"
click at [147, 580] on icon "Delete number" at bounding box center [148, 580] width 19 height 19
click at [149, 587] on icon "Delete number" at bounding box center [148, 580] width 19 height 19
click at [149, 588] on icon "Delete number" at bounding box center [148, 580] width 19 height 19
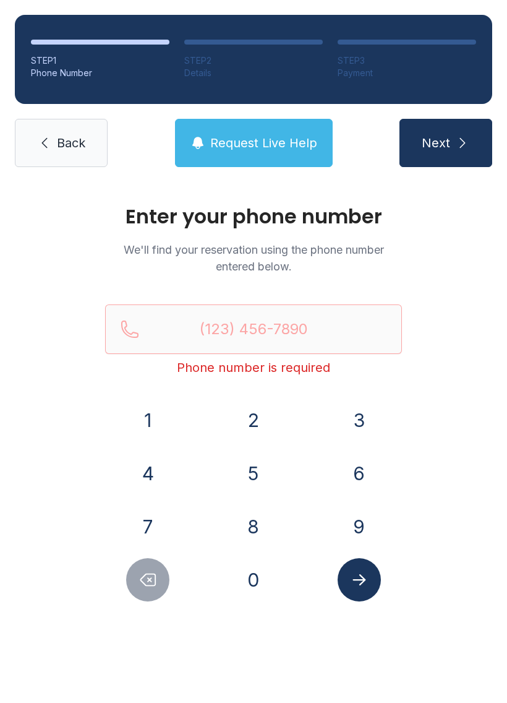
click at [149, 587] on icon "Delete number" at bounding box center [148, 580] width 19 height 19
click at [286, 153] on button "Request Live Help" at bounding box center [254, 143] width 158 height 48
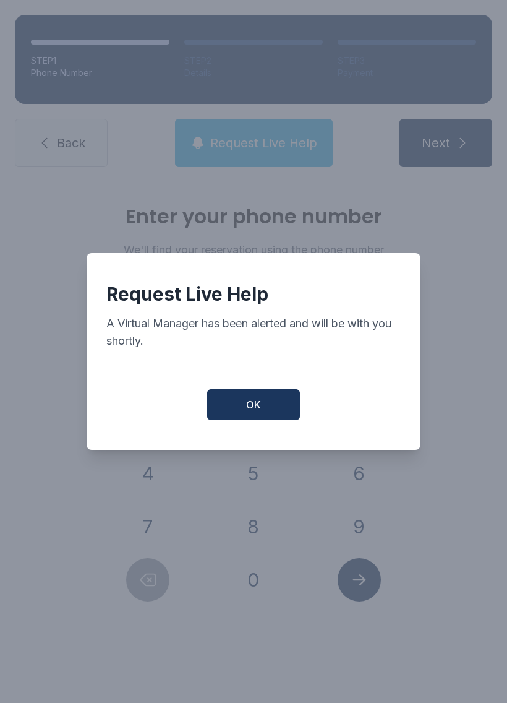
click at [264, 418] on button "OK" at bounding box center [253, 404] width 93 height 31
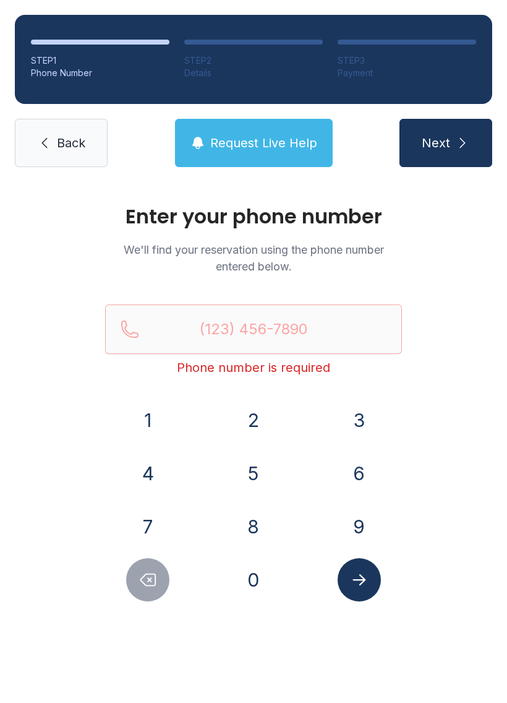
click at [78, 147] on span "Back" at bounding box center [71, 142] width 28 height 17
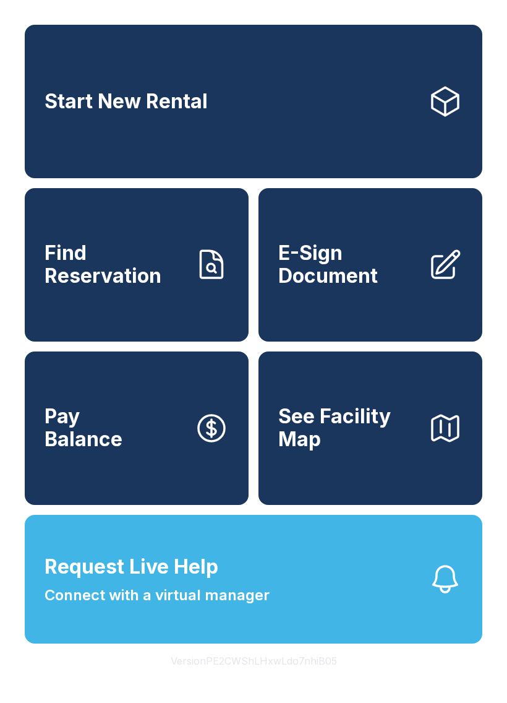
click at [153, 582] on span "Request Live Help" at bounding box center [132, 567] width 174 height 30
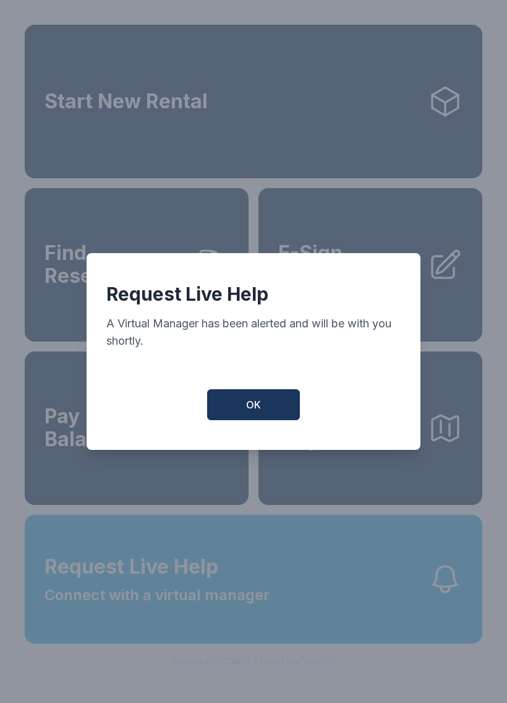
click at [240, 417] on button "OK" at bounding box center [253, 404] width 93 height 31
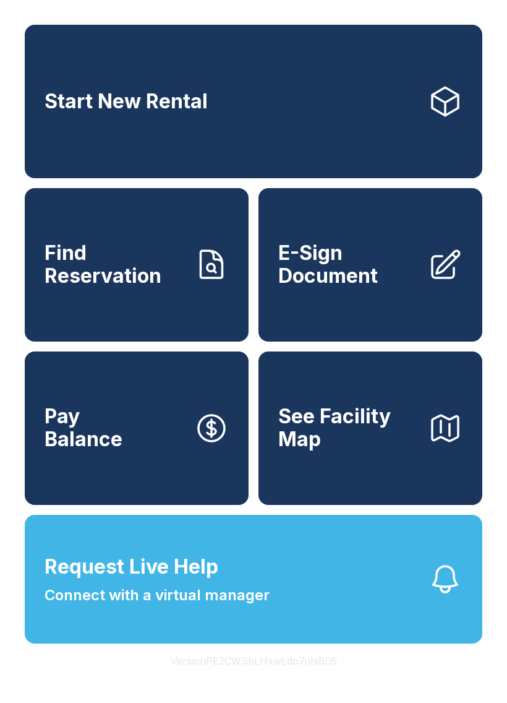
click at [120, 606] on span "Connect with a virtual manager" at bounding box center [157, 595] width 225 height 22
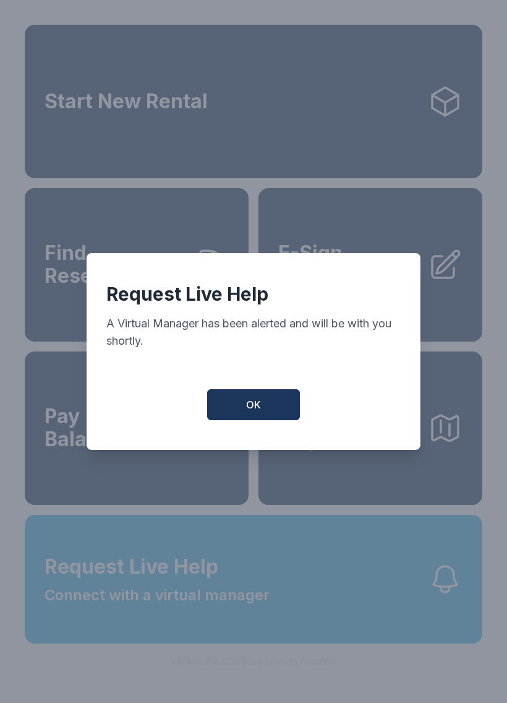
click at [261, 399] on button "OK" at bounding box center [253, 404] width 93 height 31
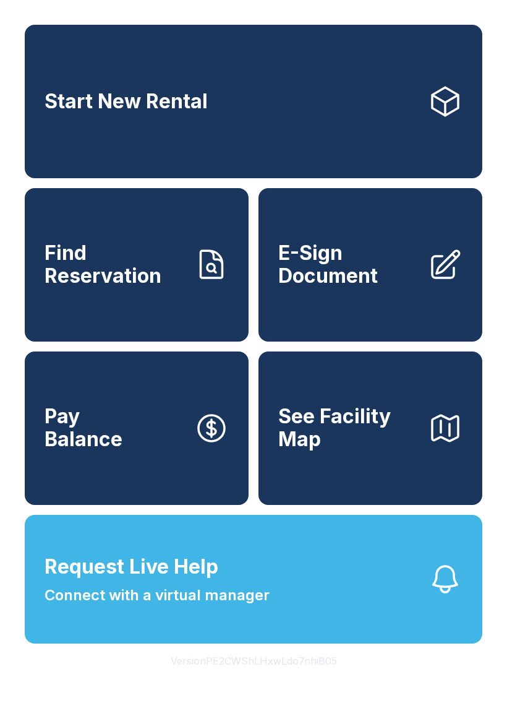
click at [128, 606] on span "Connect with a virtual manager" at bounding box center [157, 595] width 225 height 22
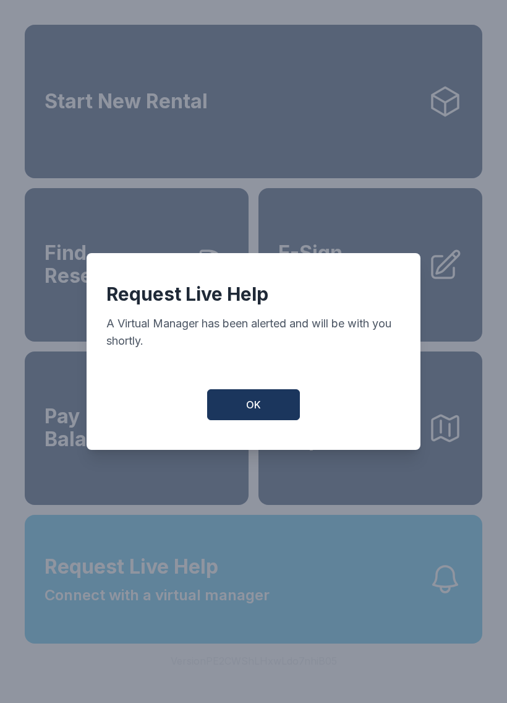
click at [248, 420] on button "OK" at bounding box center [253, 404] width 93 height 31
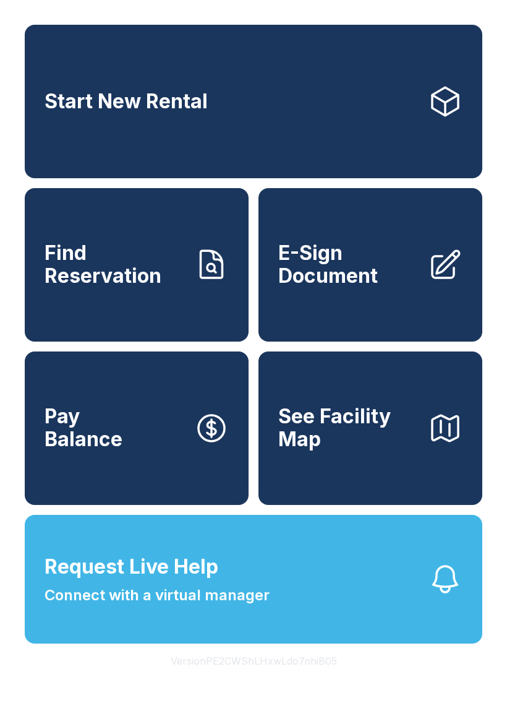
click at [191, 606] on span "Connect with a virtual manager" at bounding box center [157, 595] width 225 height 22
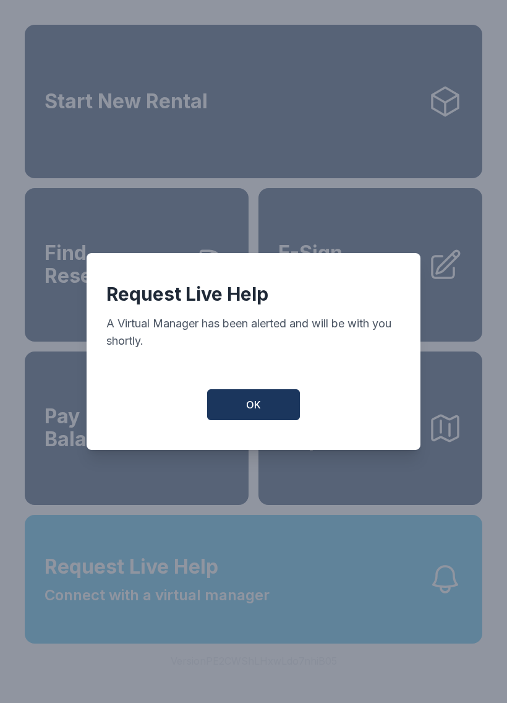
click at [238, 393] on div "Request Live Help A Virtual Manager has been alerted and will be with you short…" at bounding box center [254, 351] width 334 height 197
click at [244, 417] on button "OK" at bounding box center [253, 404] width 93 height 31
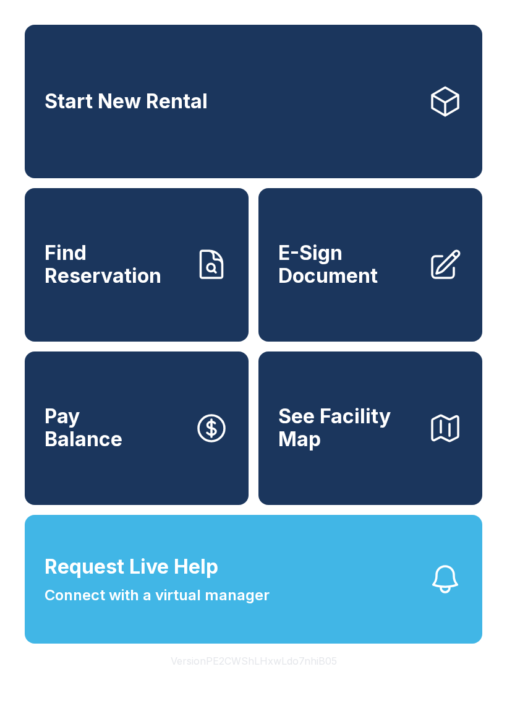
click at [376, 430] on span "See Facility Map" at bounding box center [348, 427] width 140 height 45
click at [317, 561] on button "Request Live Help Connect with a virtual manager" at bounding box center [254, 579] width 458 height 129
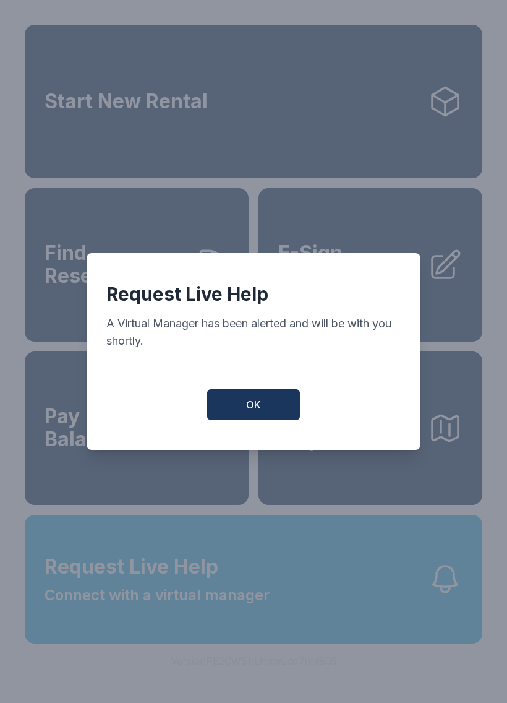
click at [252, 408] on span "OK" at bounding box center [253, 404] width 15 height 15
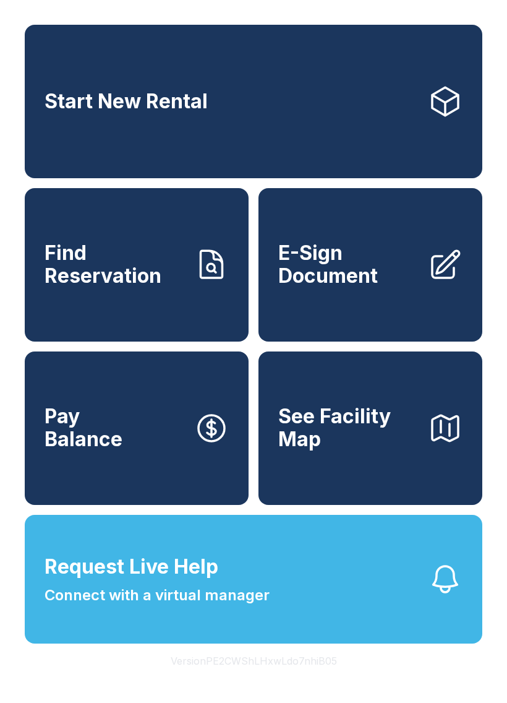
click at [161, 606] on span "Connect with a virtual manager" at bounding box center [157, 595] width 225 height 22
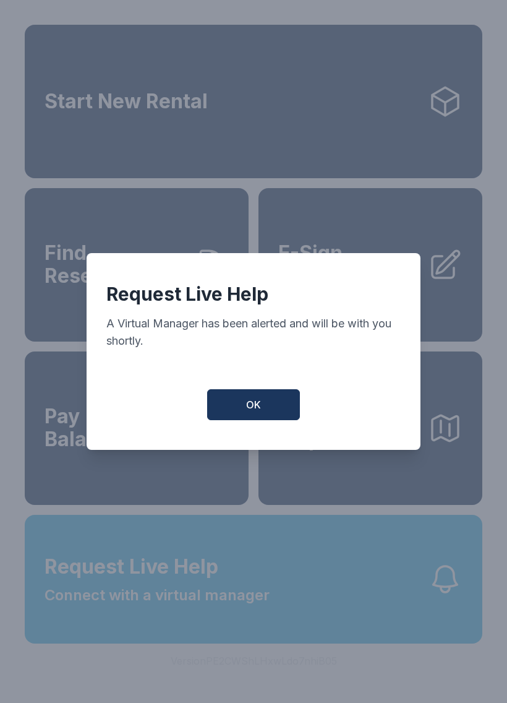
click at [241, 420] on button "OK" at bounding box center [253, 404] width 93 height 31
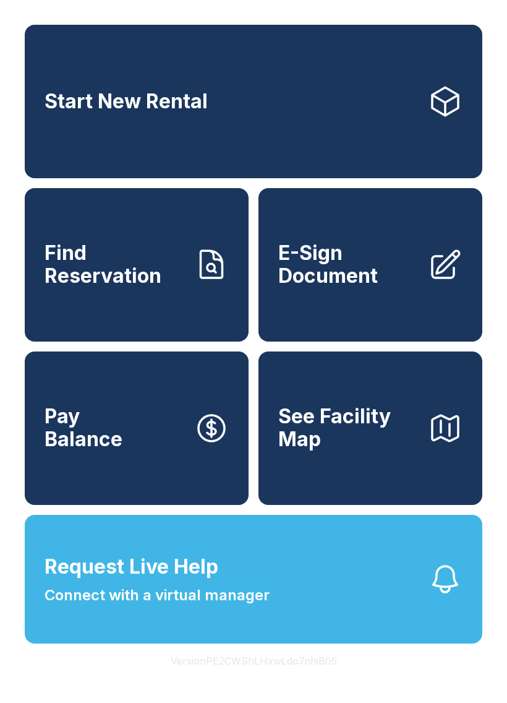
click at [259, 606] on span "Connect with a virtual manager" at bounding box center [157, 595] width 225 height 22
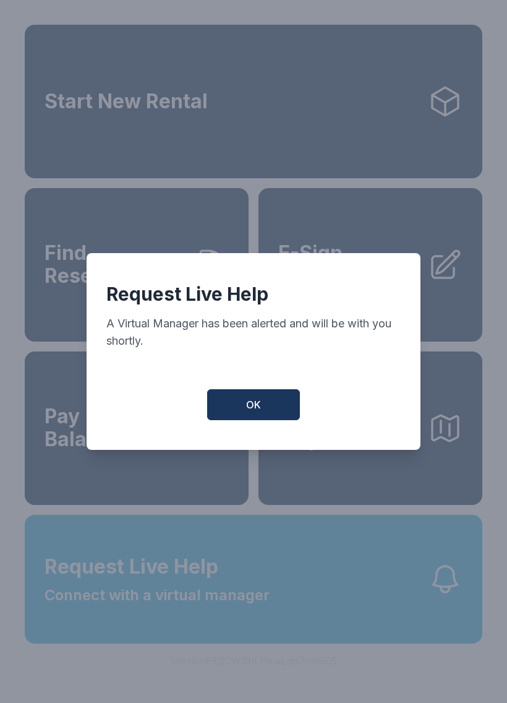
click at [253, 412] on span "OK" at bounding box center [253, 404] width 15 height 15
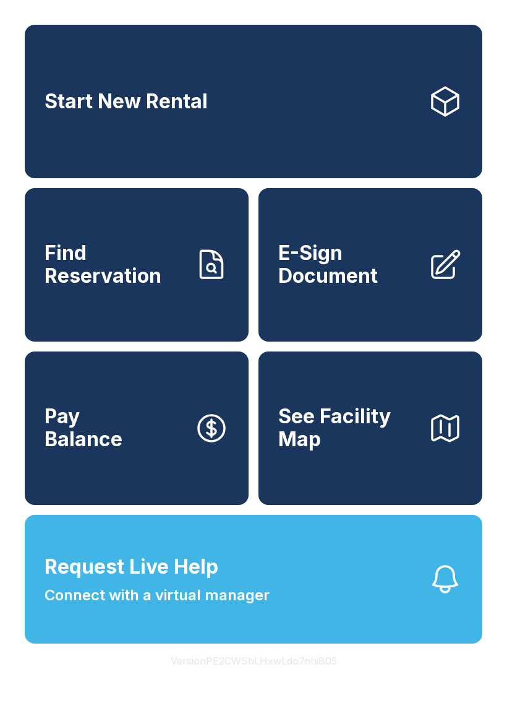
click at [308, 72] on link "Start New Rental" at bounding box center [254, 101] width 458 height 153
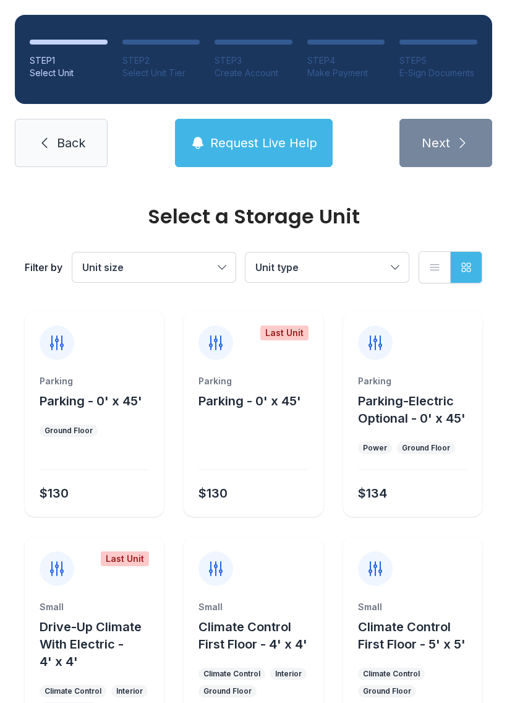
click at [274, 126] on button "Request Live Help" at bounding box center [254, 143] width 158 height 48
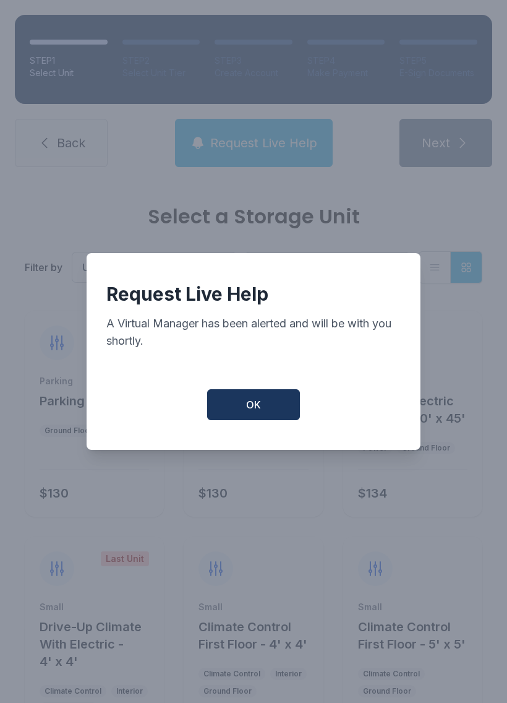
click at [257, 407] on span "OK" at bounding box center [253, 404] width 15 height 15
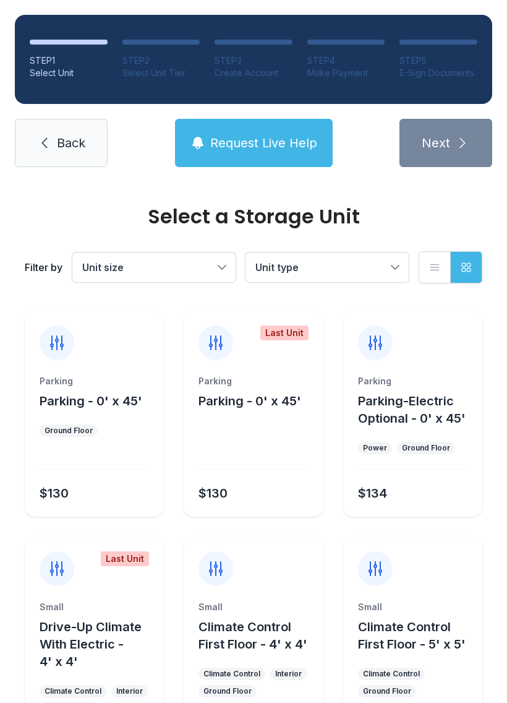
click at [256, 152] on button "Request Live Help" at bounding box center [254, 143] width 158 height 48
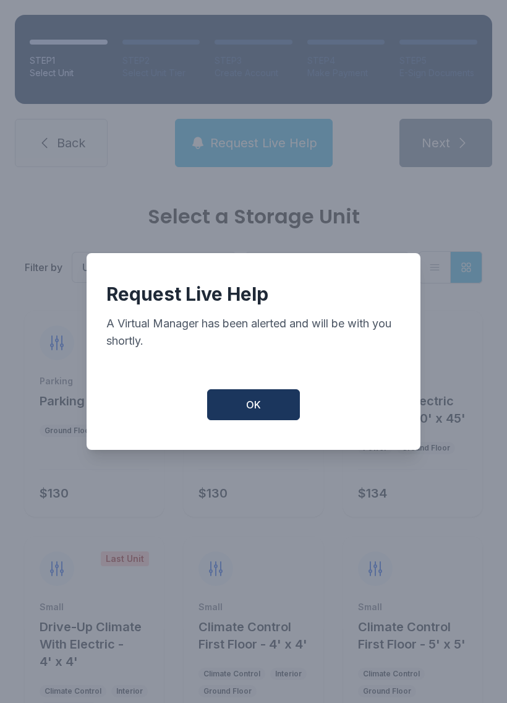
click at [263, 420] on button "OK" at bounding box center [253, 404] width 93 height 31
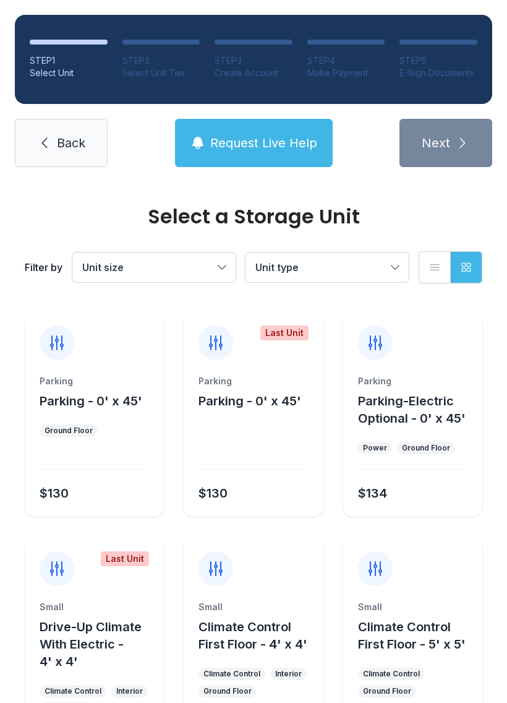
click at [55, 150] on link "Back" at bounding box center [61, 143] width 93 height 48
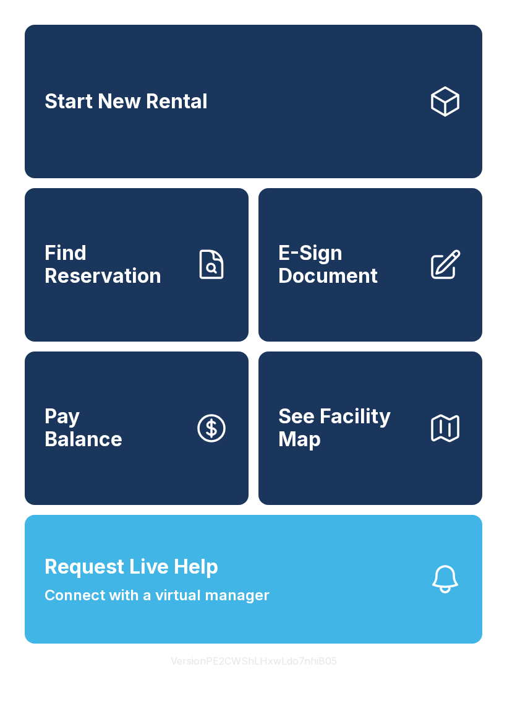
click at [241, 606] on span "Connect with a virtual manager" at bounding box center [157, 595] width 225 height 22
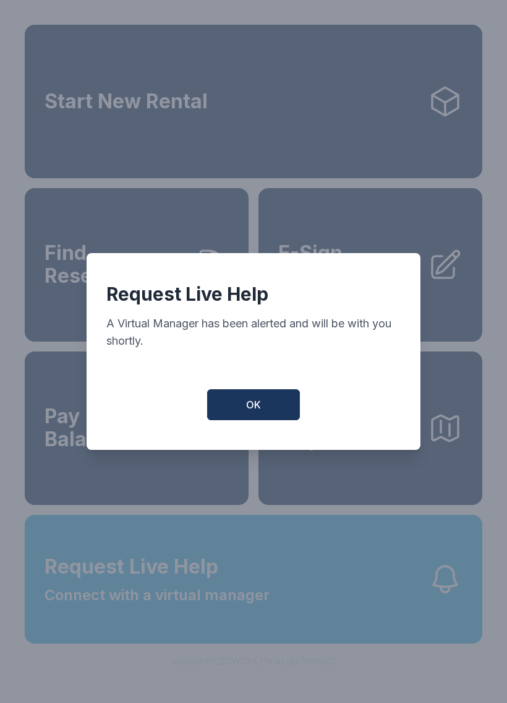
click at [238, 416] on button "OK" at bounding box center [253, 404] width 93 height 31
